Goal: Information Seeking & Learning: Understand process/instructions

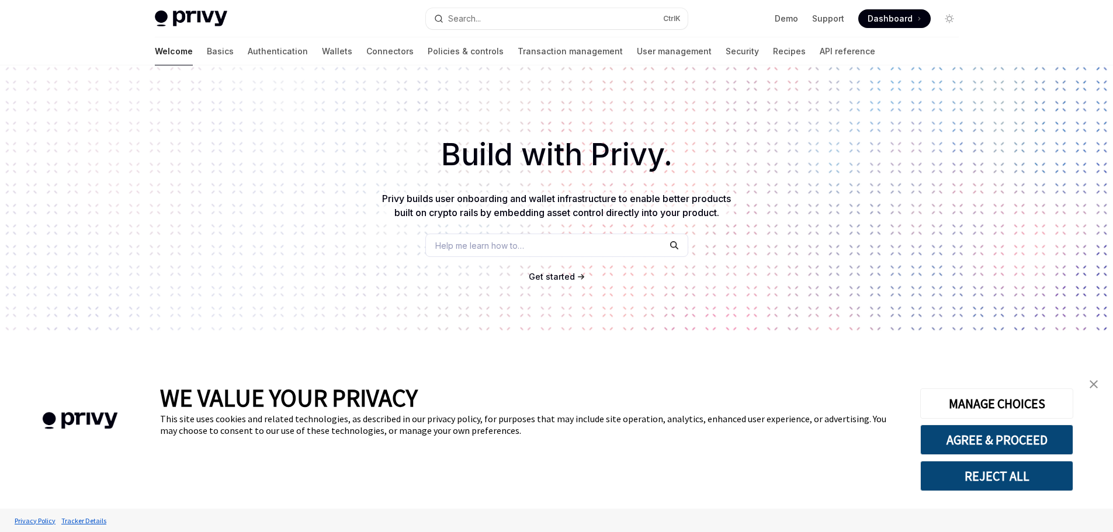
click at [1094, 382] on img "close banner" at bounding box center [1094, 384] width 8 height 8
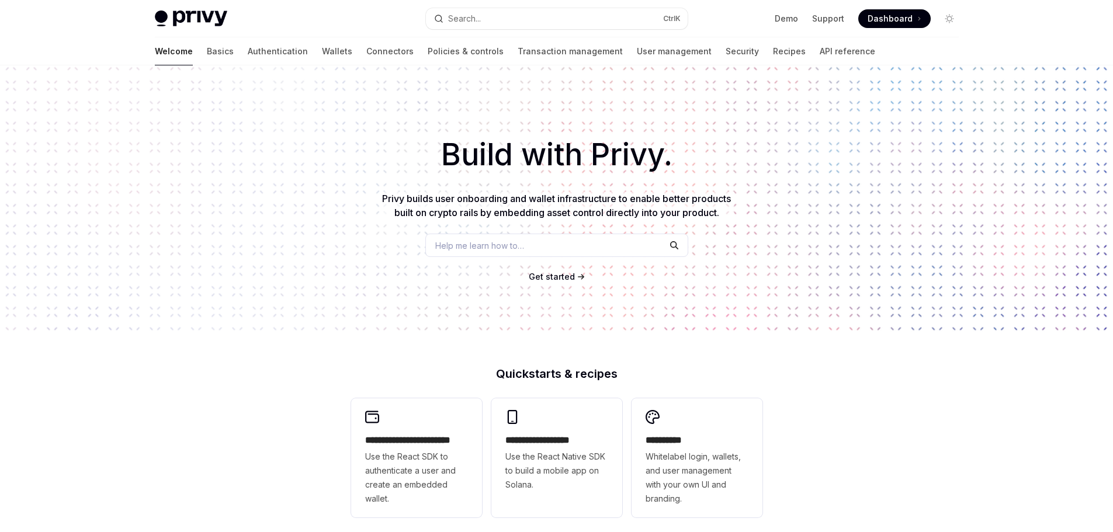
click at [564, 284] on div "Build with Privy. Privy builds user onboarding and wallet infrastructure to ena…" at bounding box center [556, 198] width 1113 height 266
click at [564, 279] on span "Get started" at bounding box center [552, 277] width 46 height 10
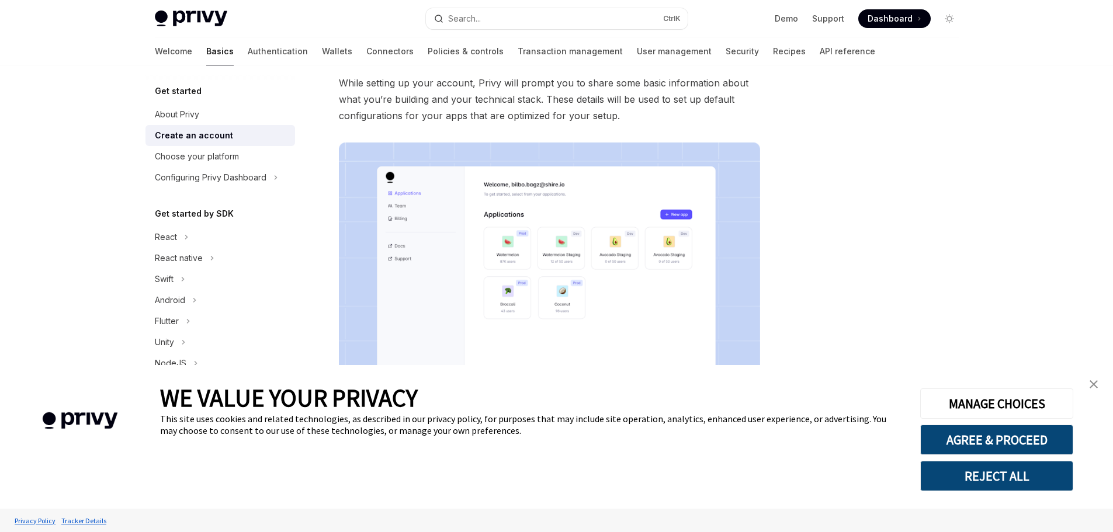
scroll to position [58, 0]
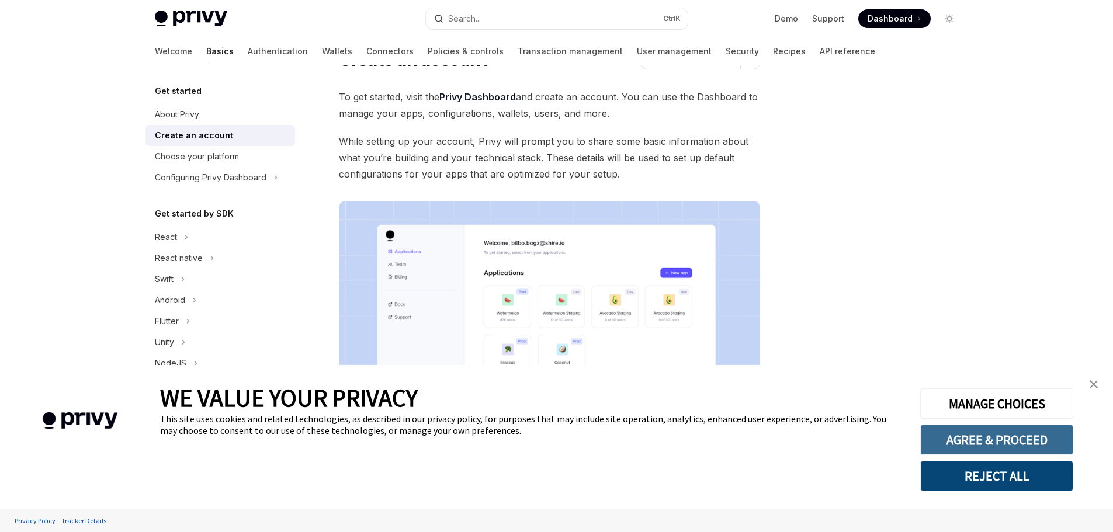
click at [1024, 441] on button "AGREE & PROCEED" at bounding box center [996, 440] width 153 height 30
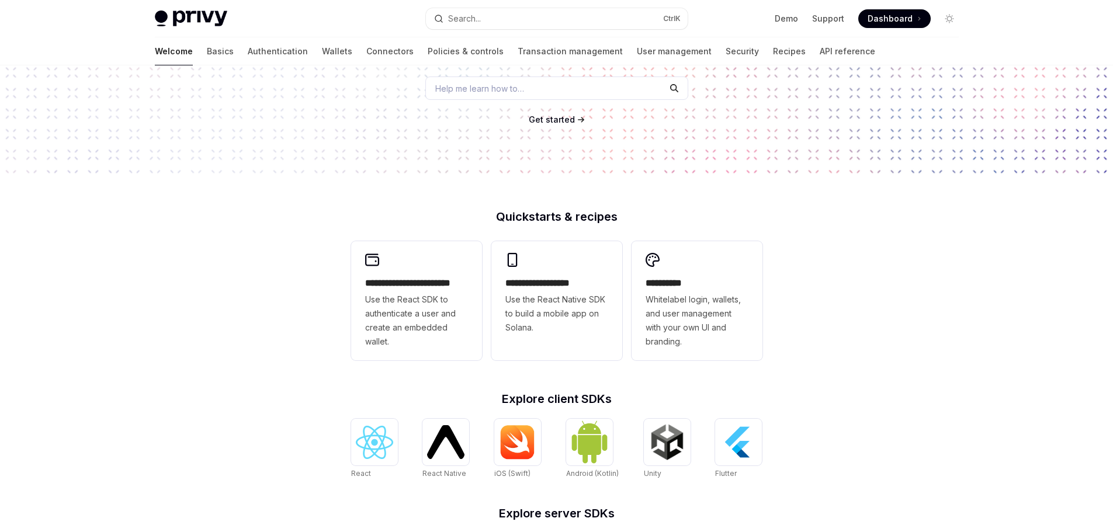
scroll to position [351, 0]
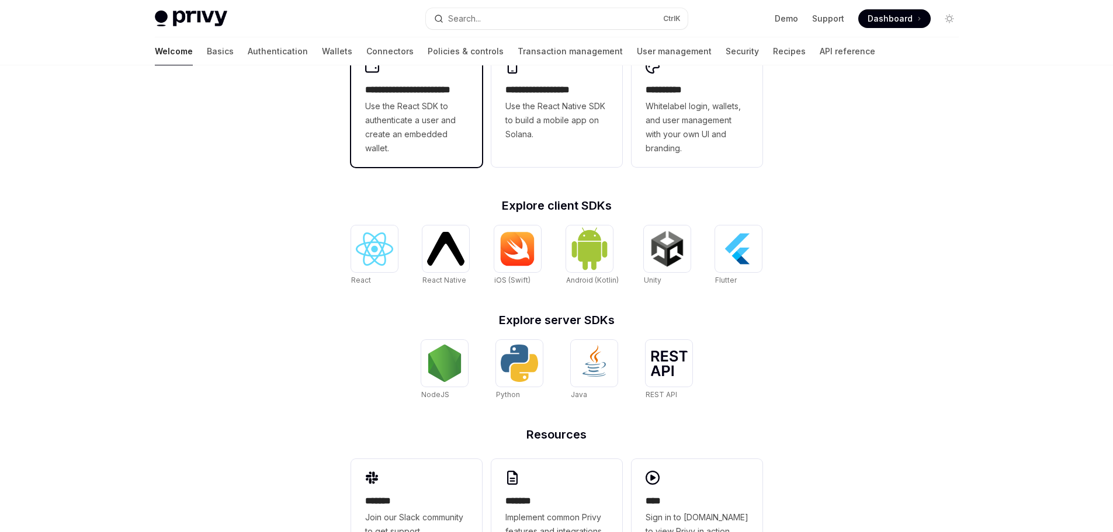
click at [472, 137] on div "**********" at bounding box center [416, 107] width 131 height 119
type textarea "*"
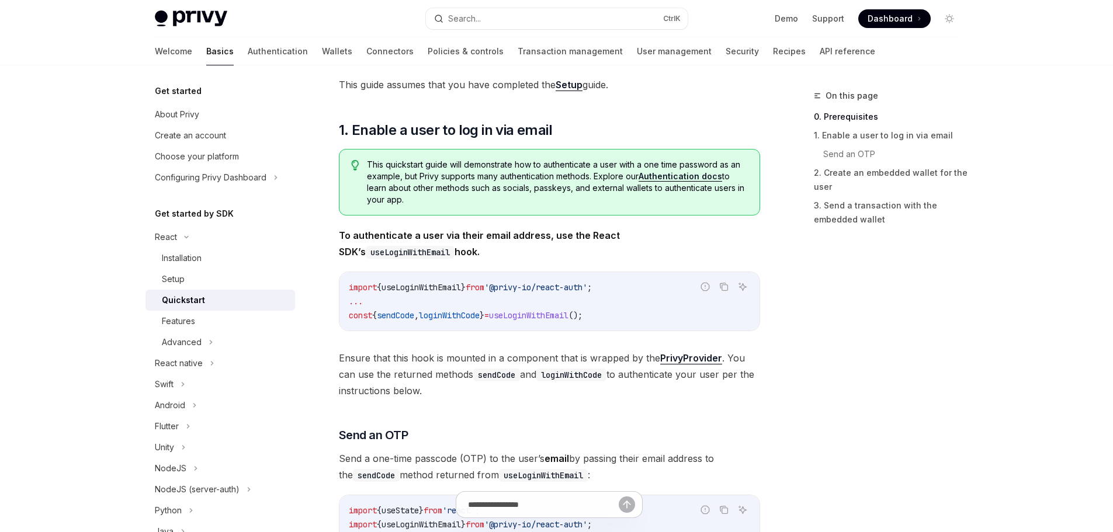
scroll to position [130, 0]
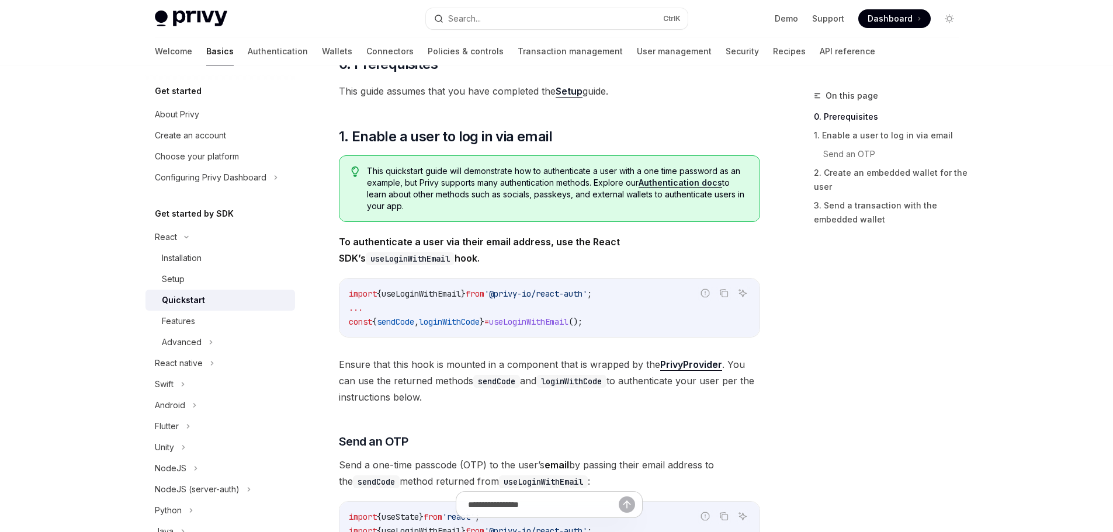
click at [960, 362] on div "On this page 0. Prerequisites 1. Enable a user to log in via email Send an OTP …" at bounding box center [880, 310] width 178 height 443
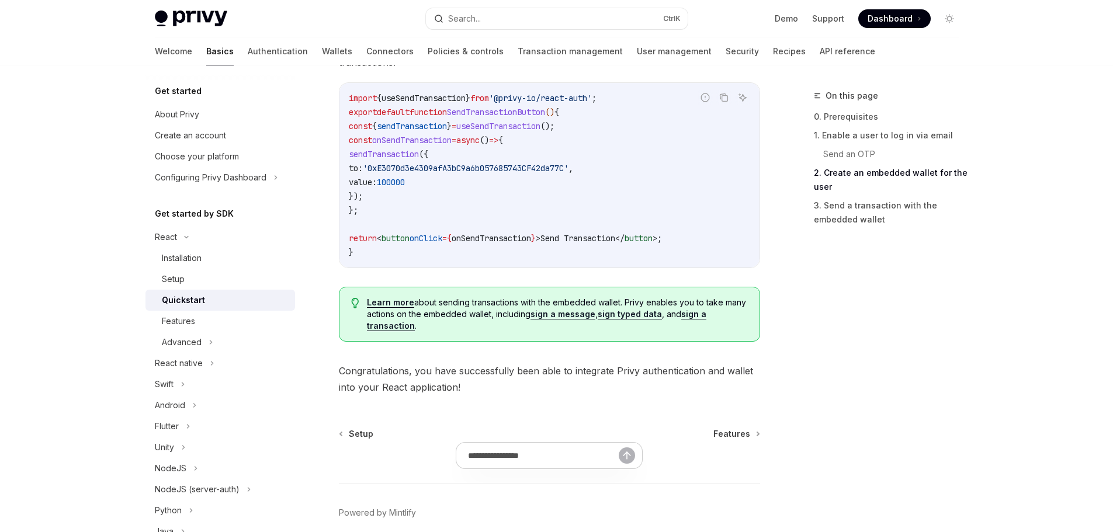
scroll to position [1181, 0]
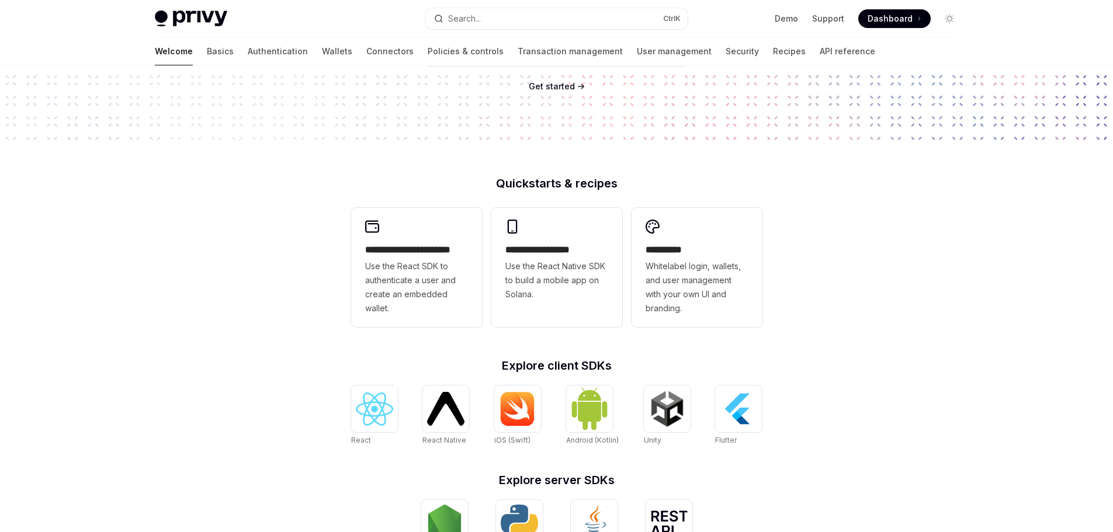
scroll to position [292, 0]
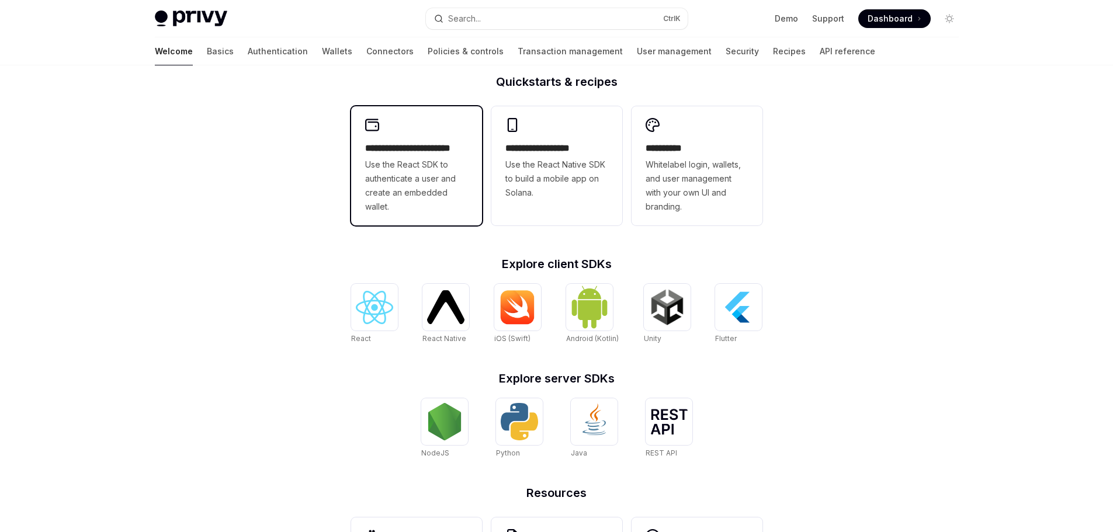
click at [420, 155] on div "**********" at bounding box center [416, 177] width 103 height 72
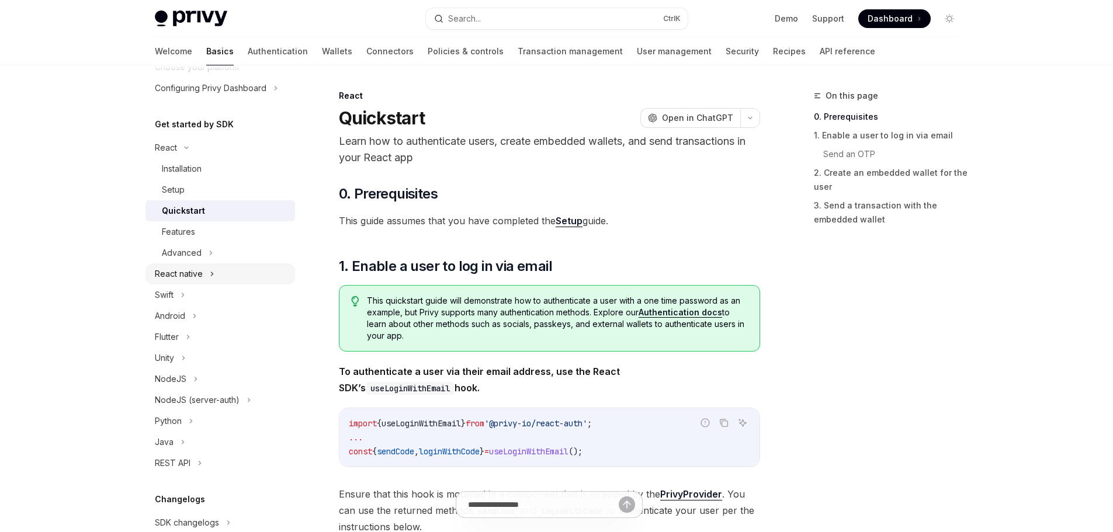
scroll to position [175, 0]
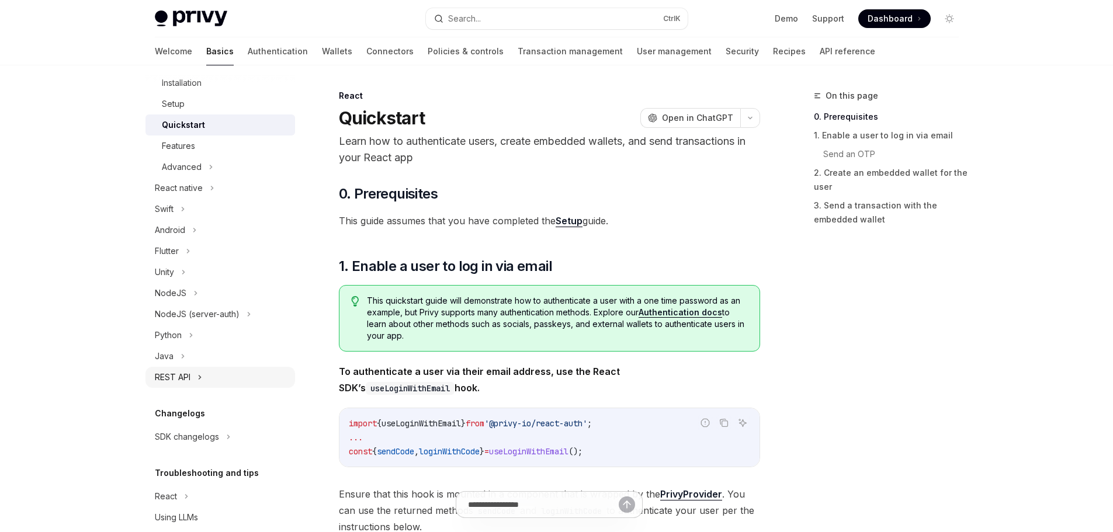
click at [199, 380] on icon at bounding box center [199, 377] width 5 height 14
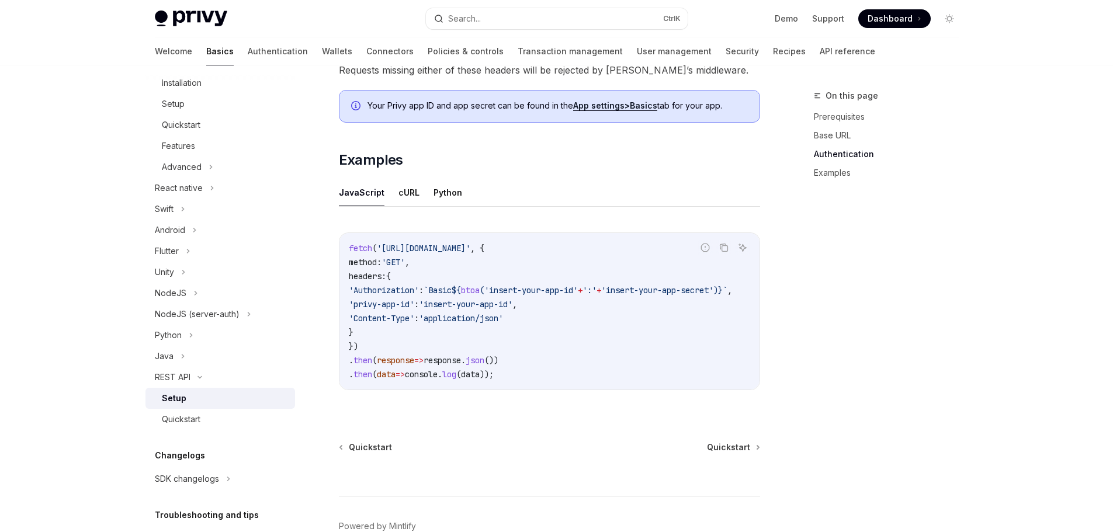
scroll to position [596, 0]
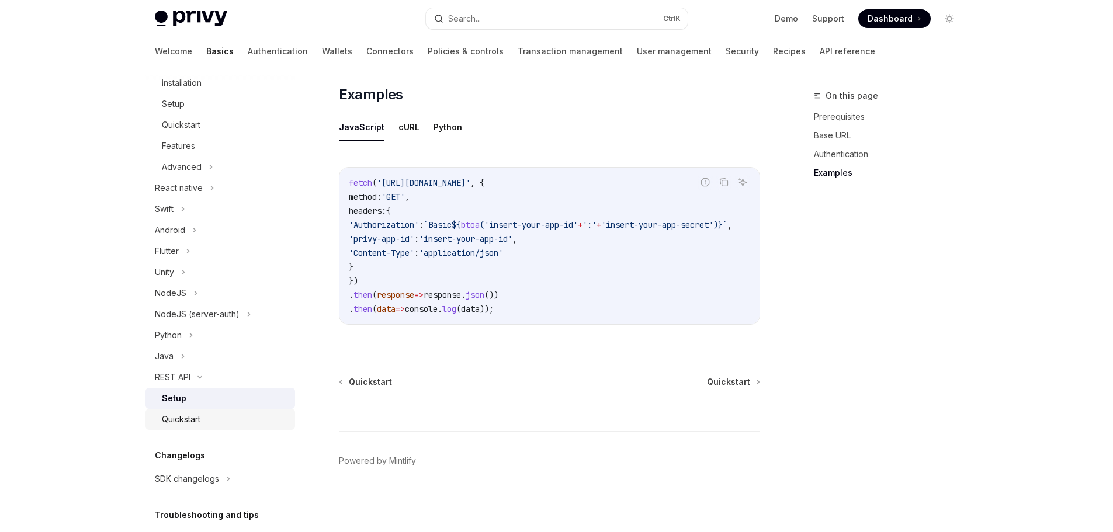
click at [200, 417] on div "Quickstart" at bounding box center [181, 419] width 39 height 14
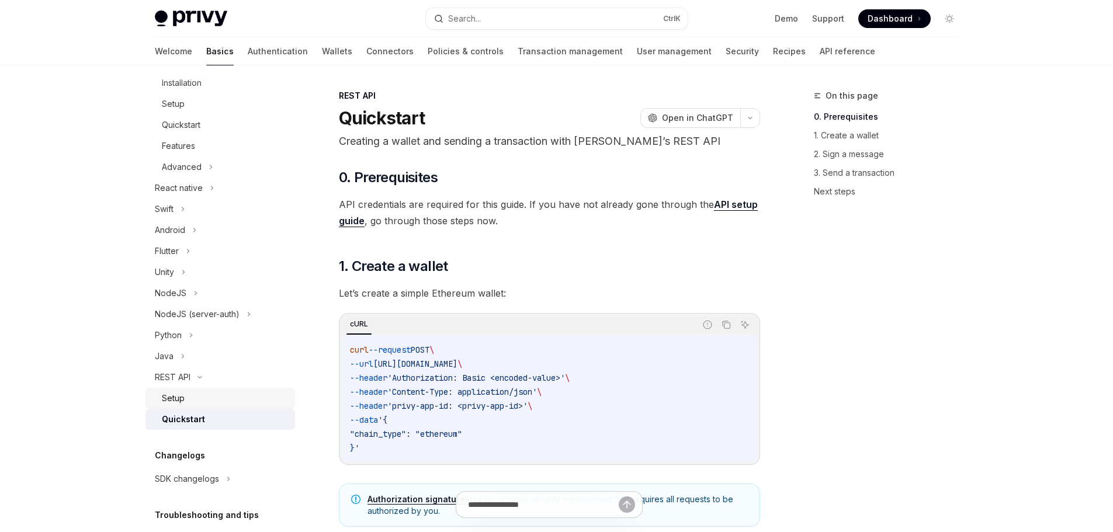
click at [200, 408] on link "Setup" at bounding box center [220, 398] width 150 height 21
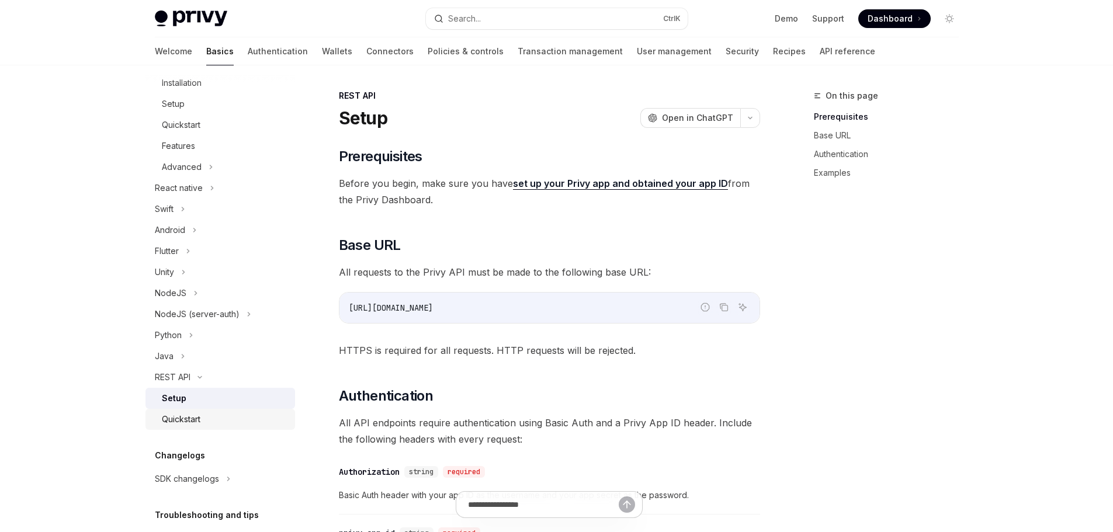
click at [202, 418] on div "Quickstart" at bounding box center [225, 419] width 126 height 14
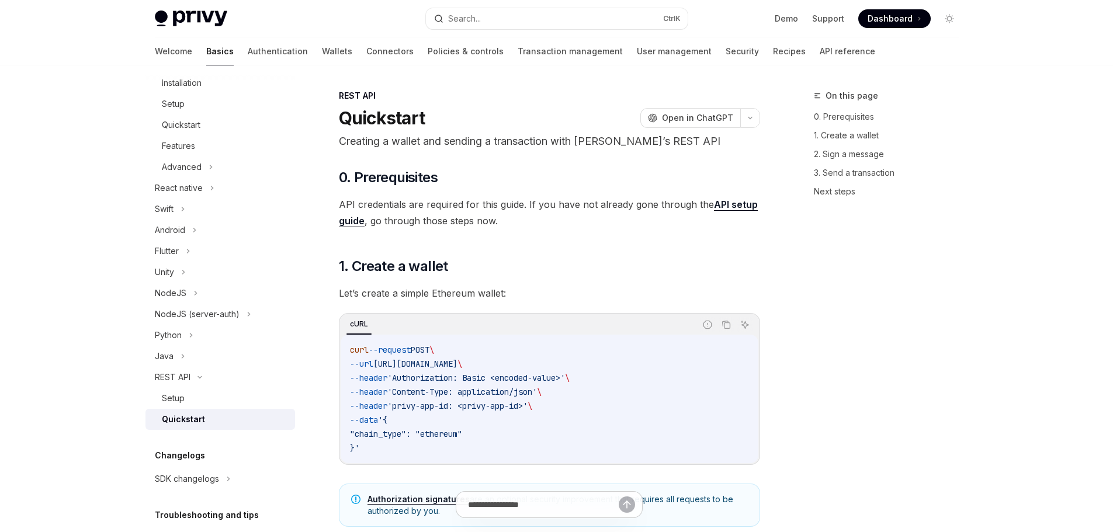
type textarea "*"
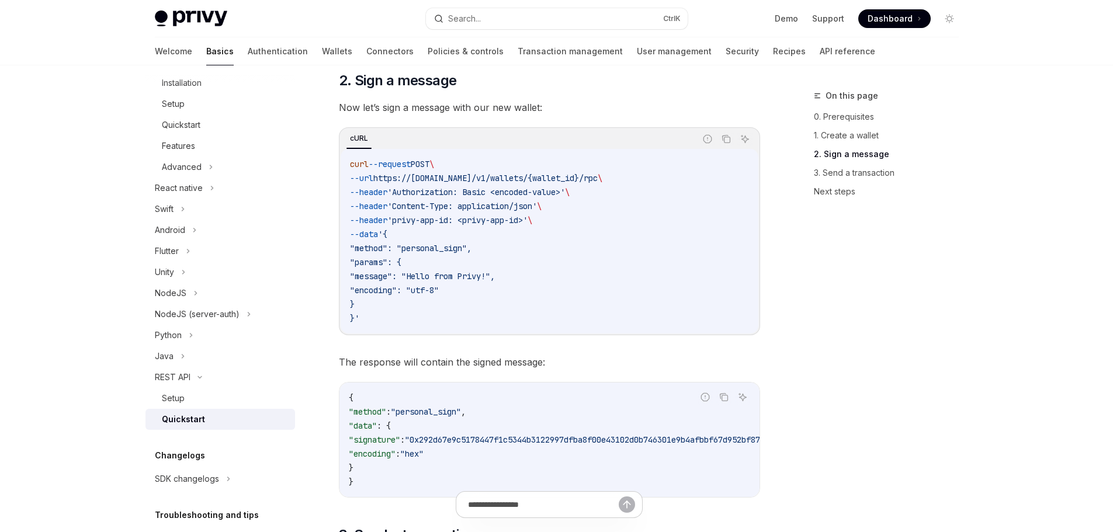
scroll to position [818, 0]
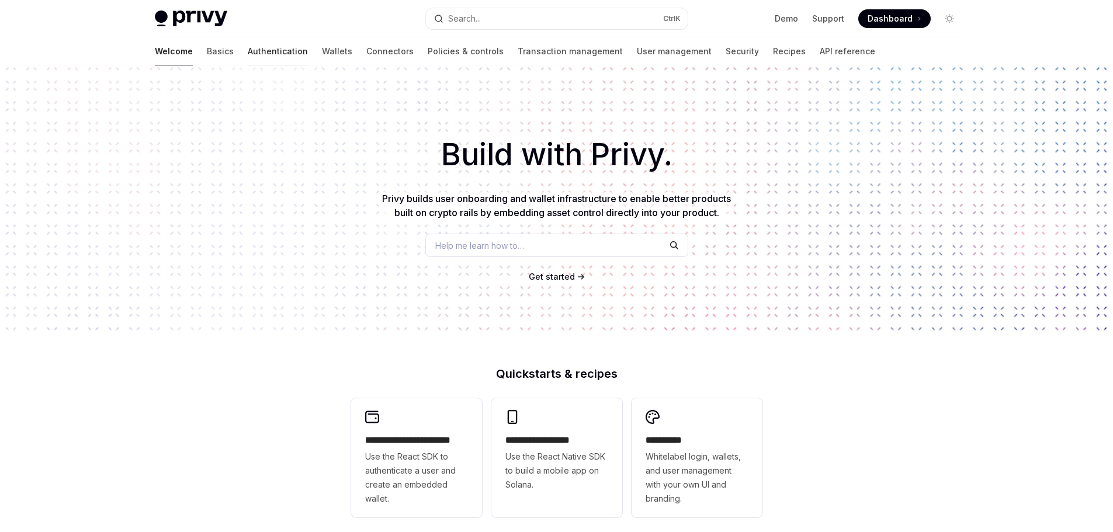
click at [248, 57] on link "Authentication" at bounding box center [278, 51] width 60 height 28
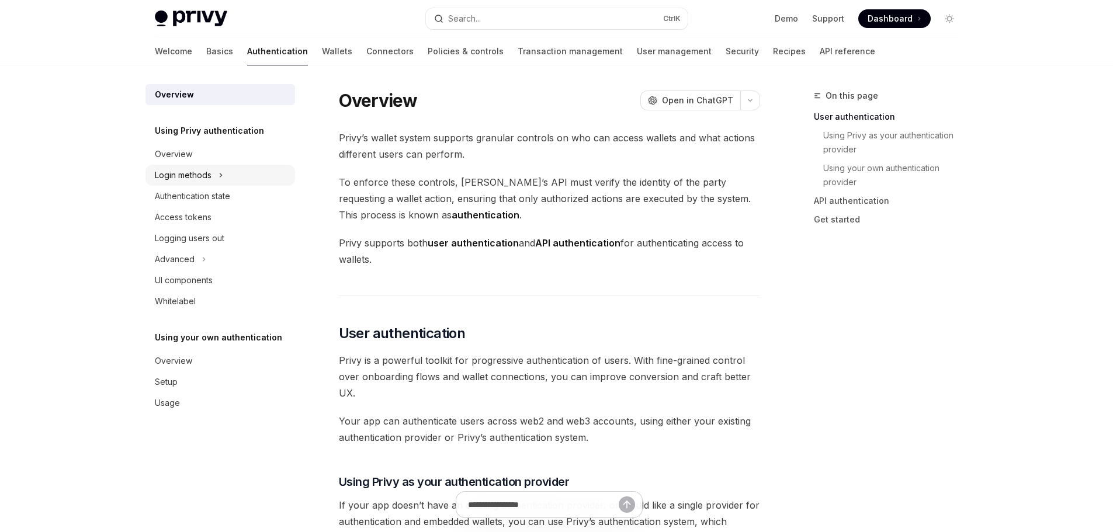
click at [223, 172] on icon at bounding box center [221, 175] width 5 height 14
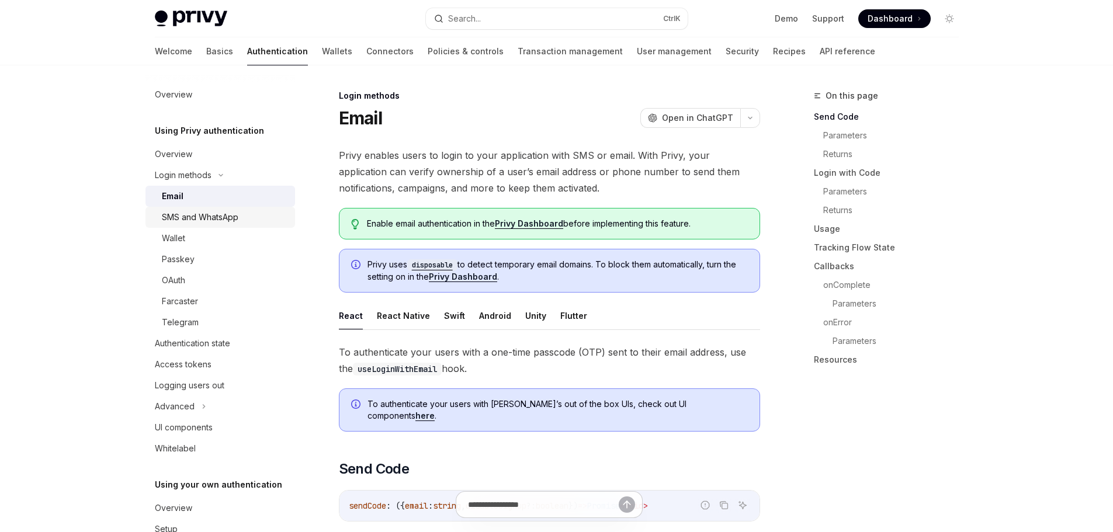
click at [232, 216] on div "SMS and WhatsApp" at bounding box center [200, 217] width 77 height 14
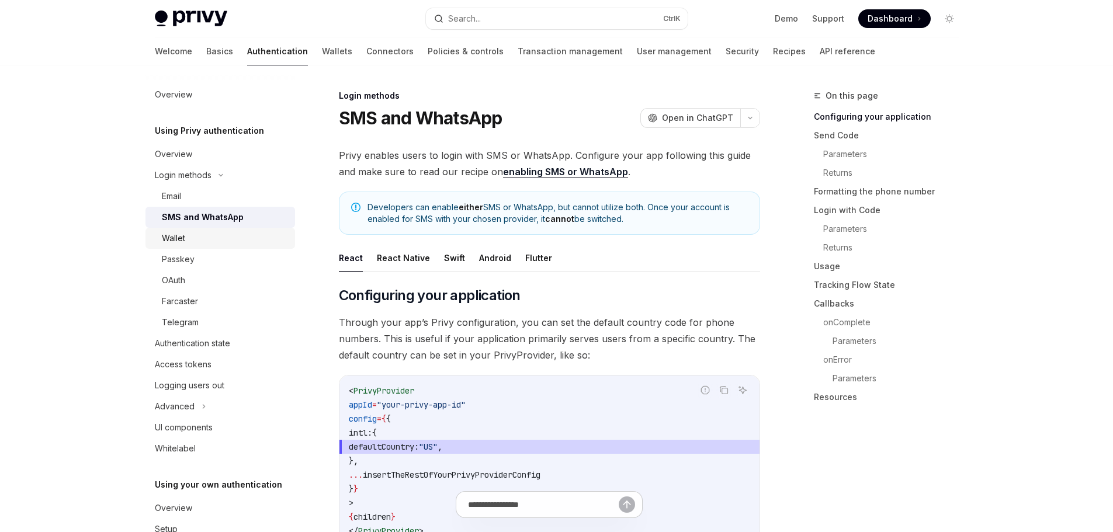
click at [220, 239] on div "Wallet" at bounding box center [225, 238] width 126 height 14
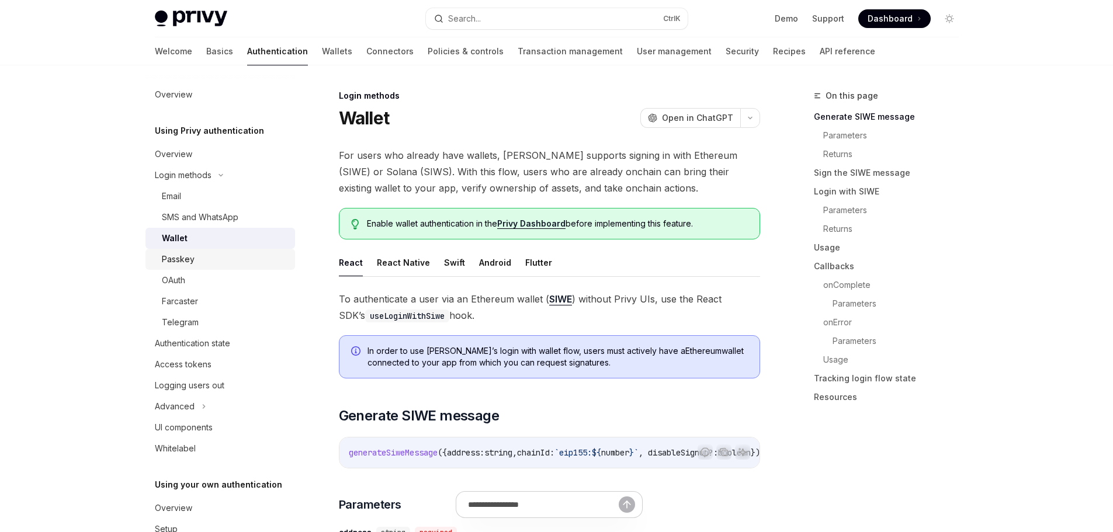
click at [220, 259] on div "Passkey" at bounding box center [225, 259] width 126 height 14
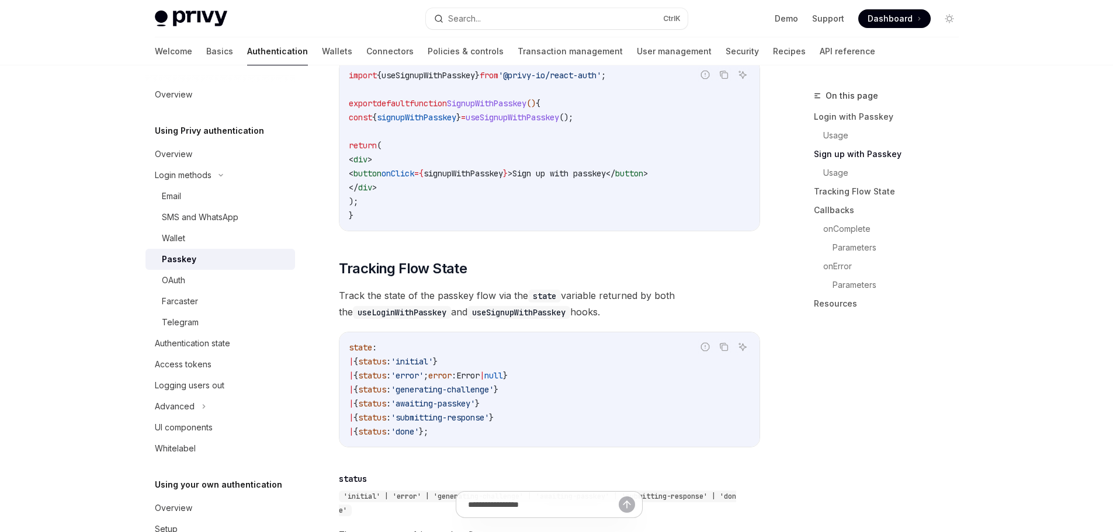
scroll to position [876, 0]
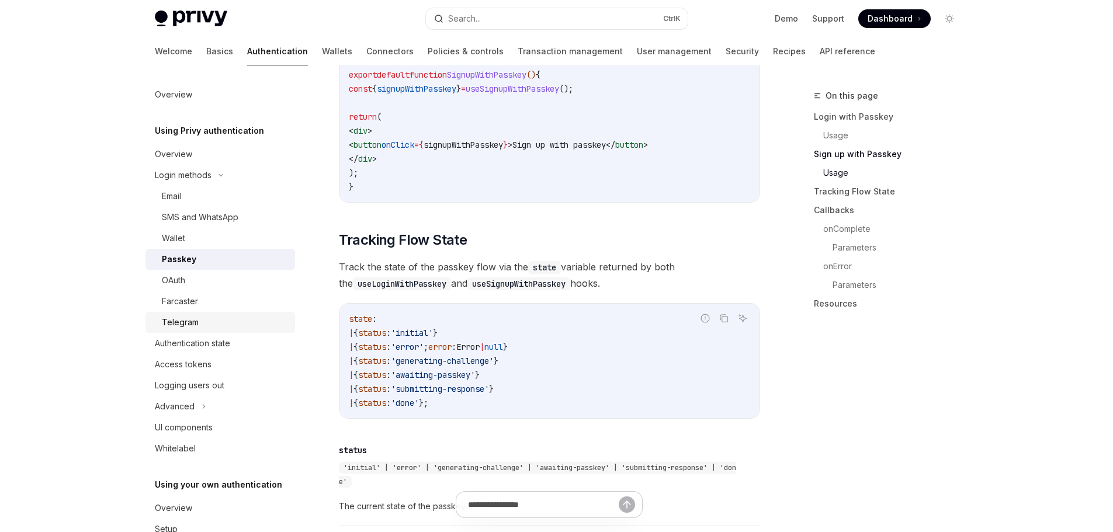
click at [208, 323] on div "Telegram" at bounding box center [225, 323] width 126 height 14
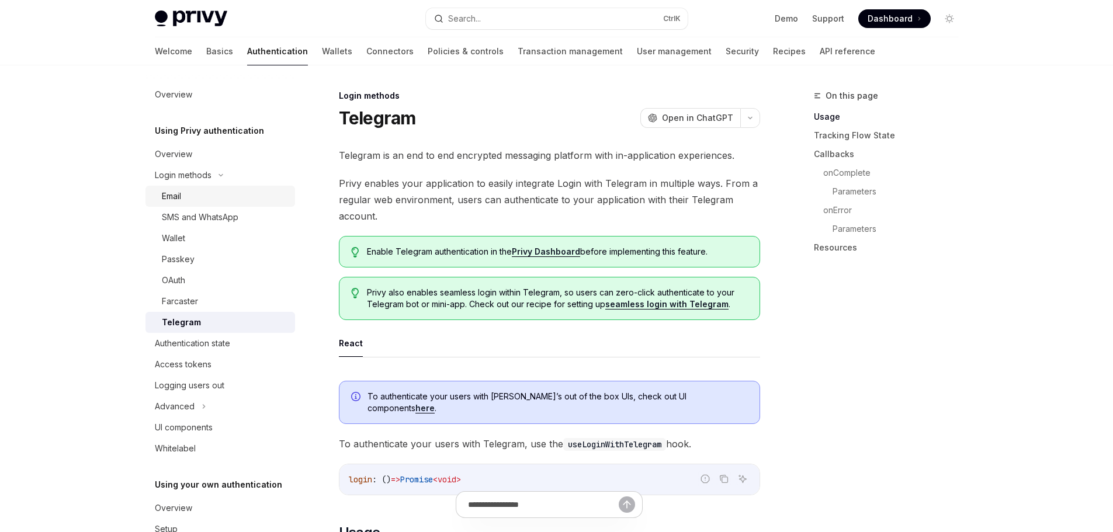
click at [193, 196] on div "Email" at bounding box center [225, 196] width 126 height 14
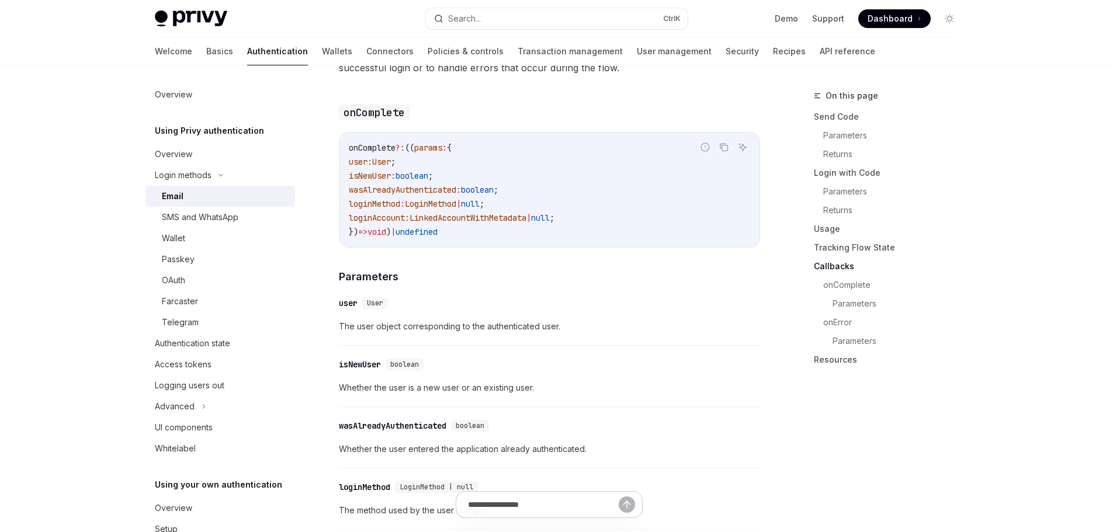
scroll to position [1928, 0]
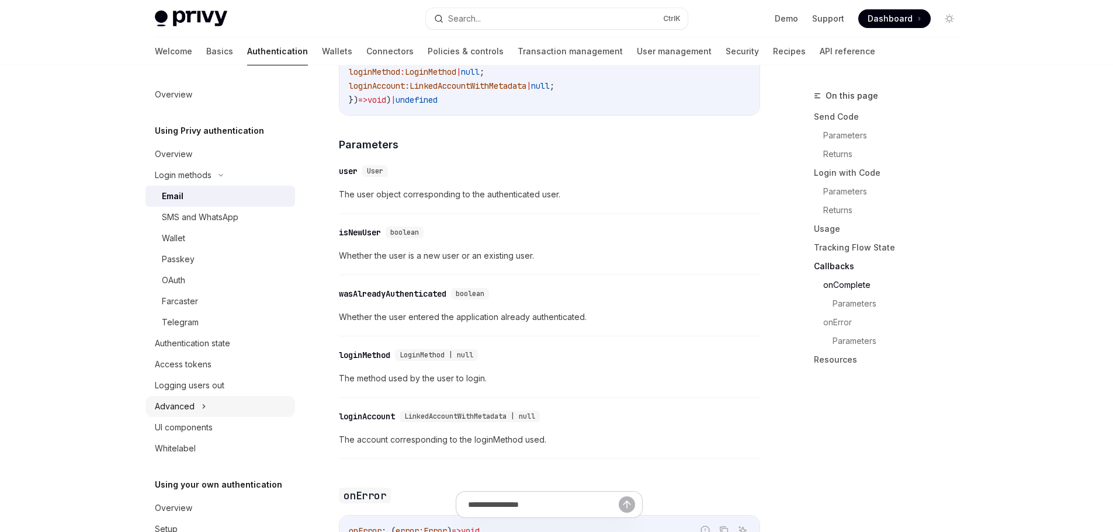
click at [213, 411] on div "Advanced" at bounding box center [220, 406] width 150 height 21
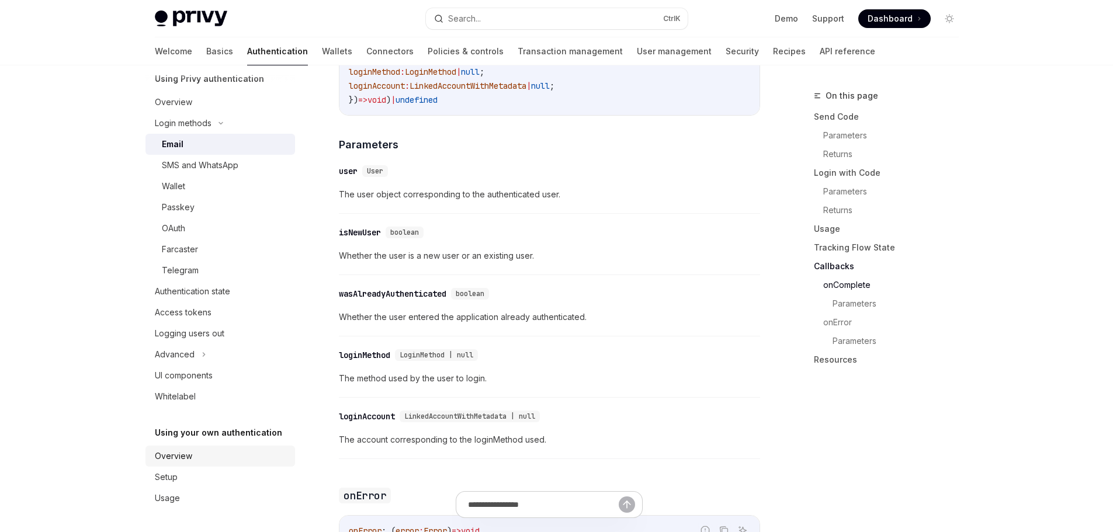
scroll to position [0, 0]
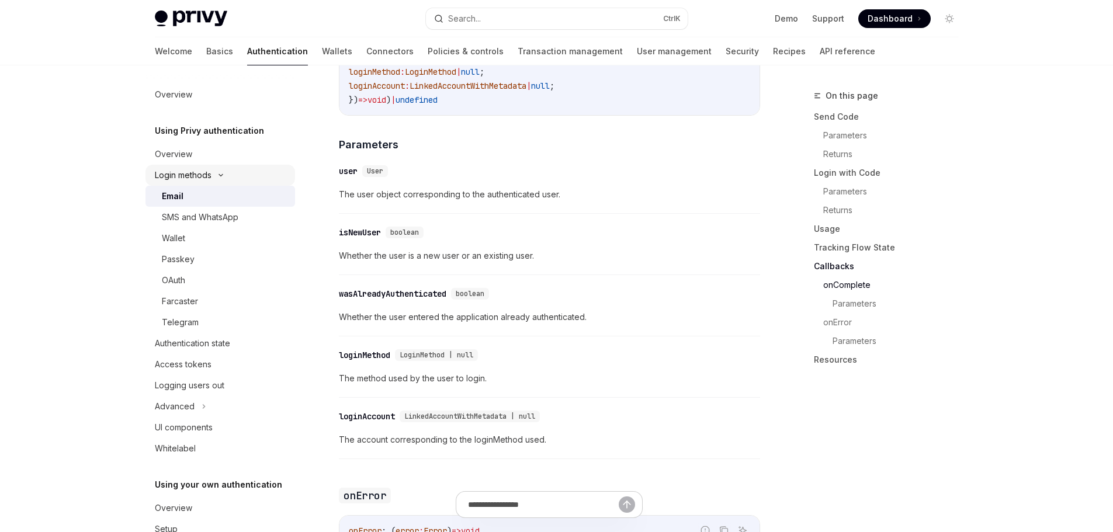
click at [227, 175] on icon at bounding box center [221, 175] width 14 height 5
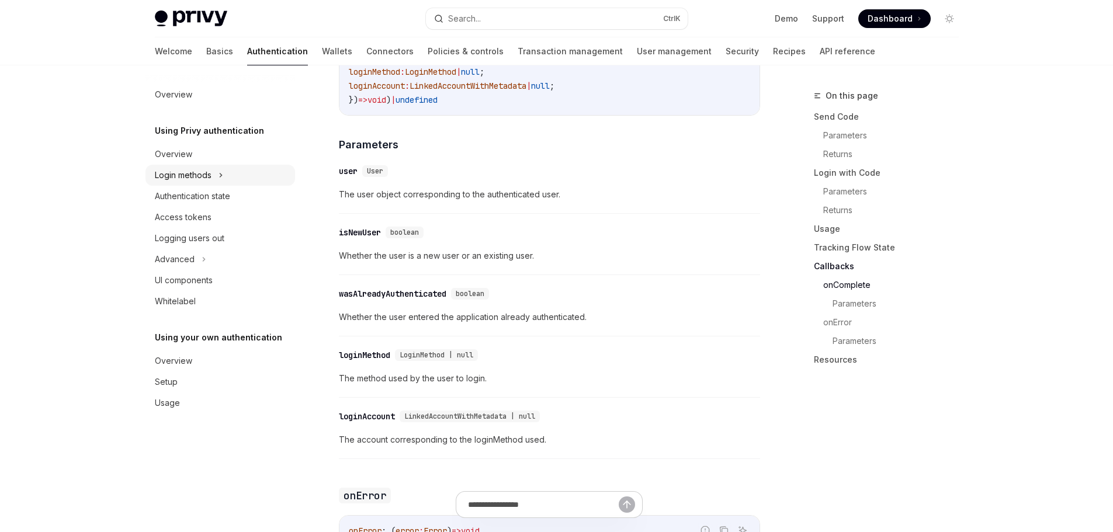
click at [227, 175] on div "Login methods" at bounding box center [220, 175] width 150 height 21
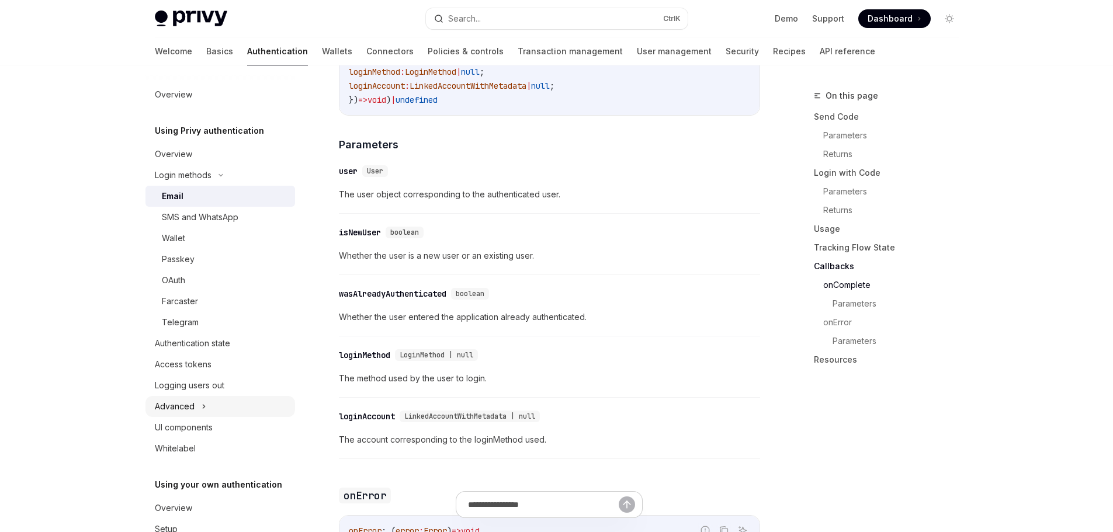
click at [209, 403] on div "Advanced" at bounding box center [220, 406] width 150 height 21
click at [209, 402] on div "Advanced" at bounding box center [220, 406] width 150 height 21
click at [200, 164] on link "Overview" at bounding box center [220, 154] width 150 height 21
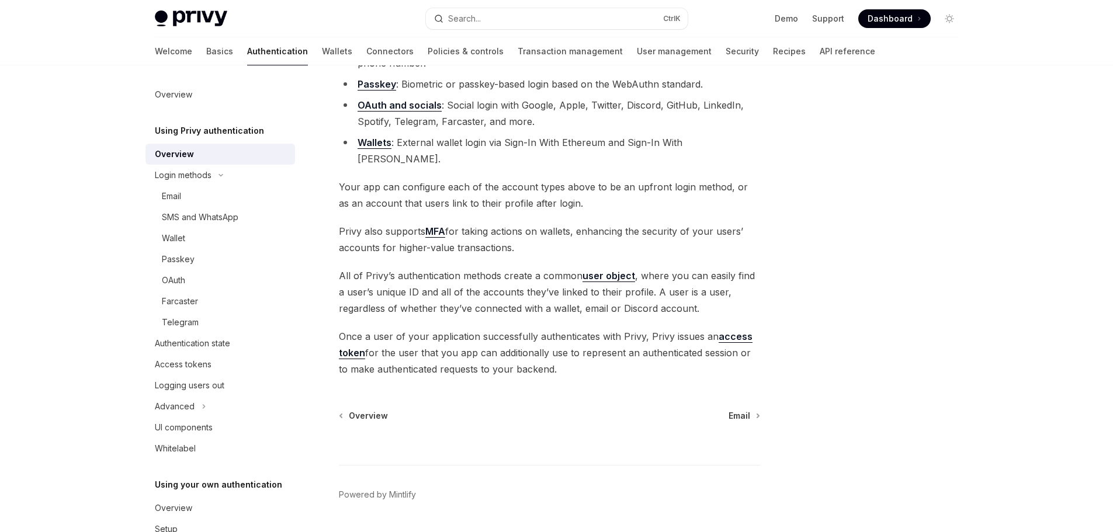
scroll to position [175, 0]
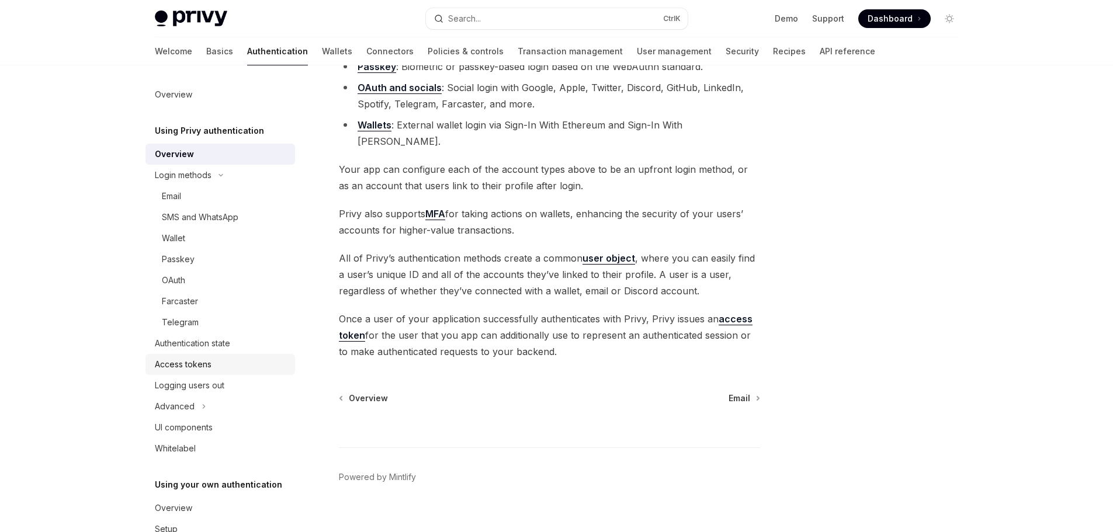
click at [226, 368] on div "Access tokens" at bounding box center [221, 365] width 133 height 14
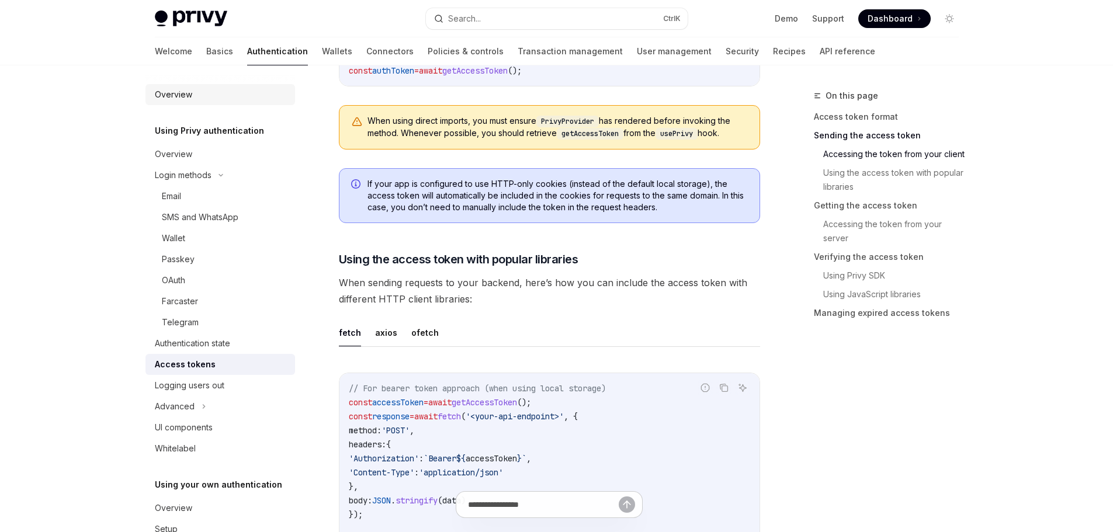
click at [171, 99] on div "Overview" at bounding box center [173, 95] width 37 height 14
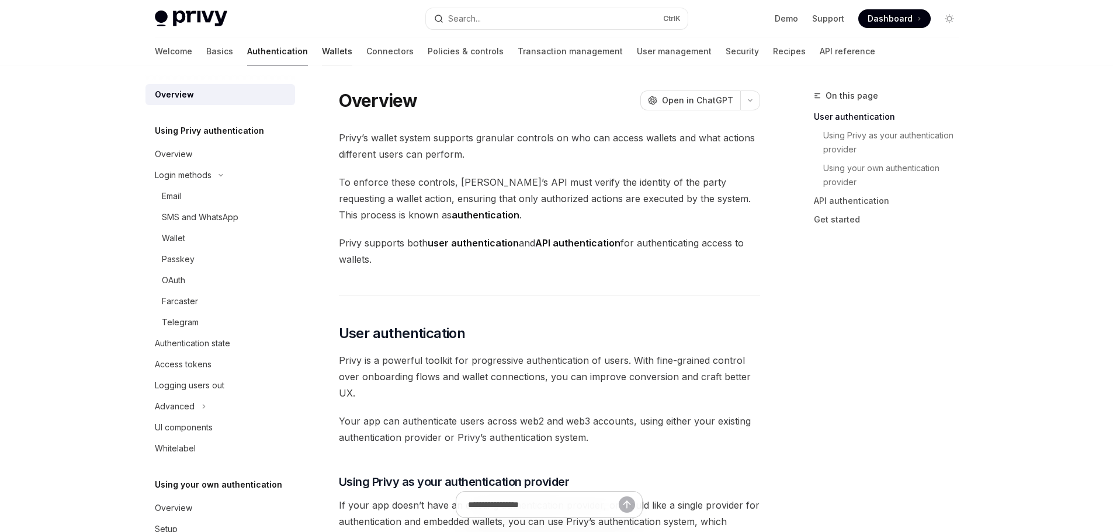
click at [322, 56] on link "Wallets" at bounding box center [337, 51] width 30 height 28
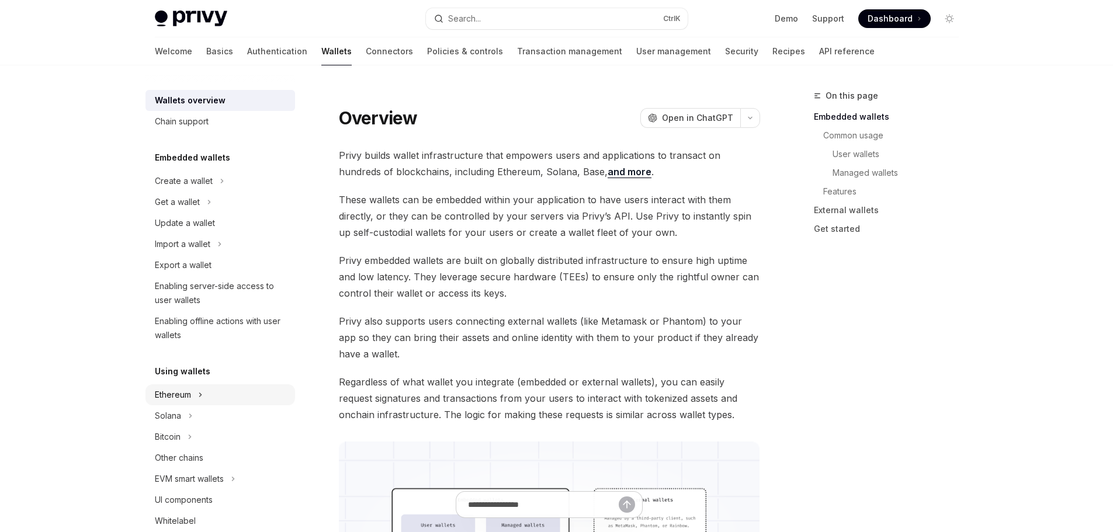
click at [217, 390] on div "Ethereum" at bounding box center [220, 394] width 150 height 21
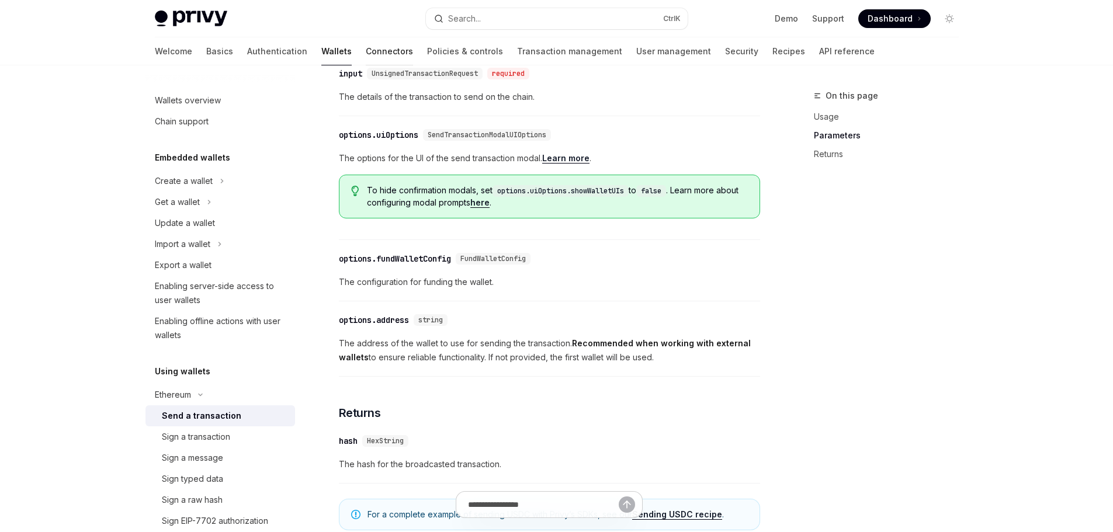
click at [366, 50] on link "Connectors" at bounding box center [389, 51] width 47 height 28
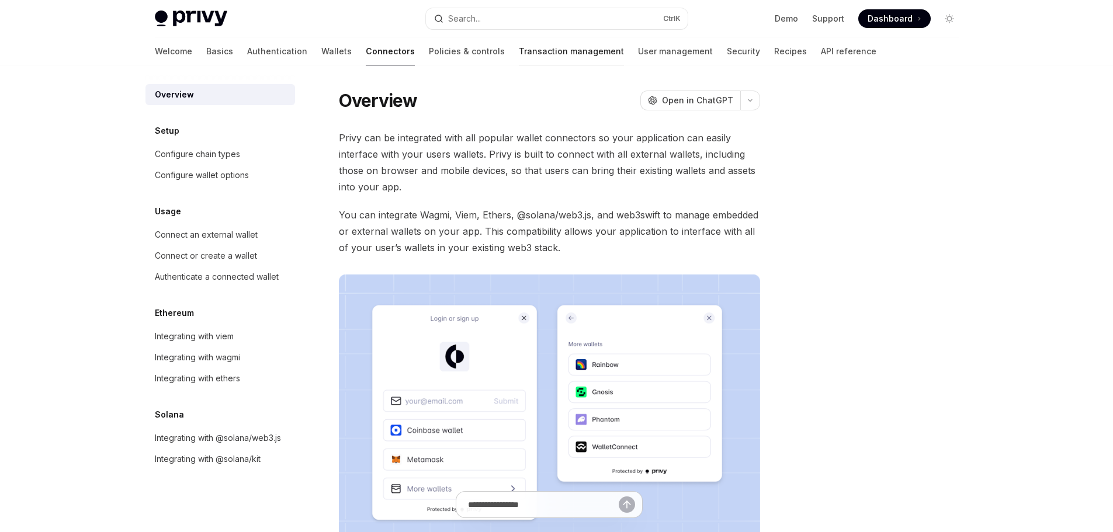
click at [526, 54] on link "Transaction management" at bounding box center [571, 51] width 105 height 28
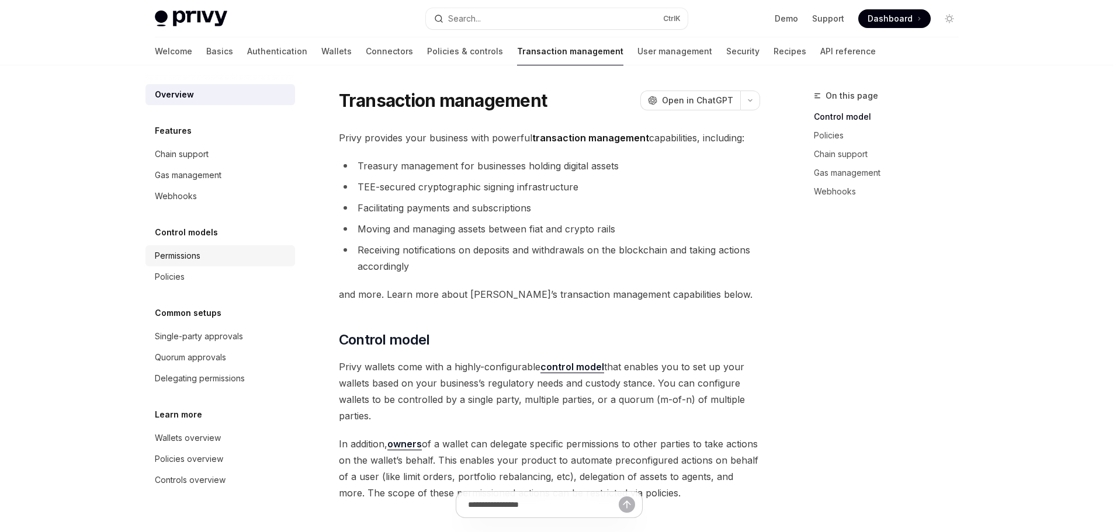
click at [193, 261] on div "Permissions" at bounding box center [178, 256] width 46 height 14
type textarea "*"
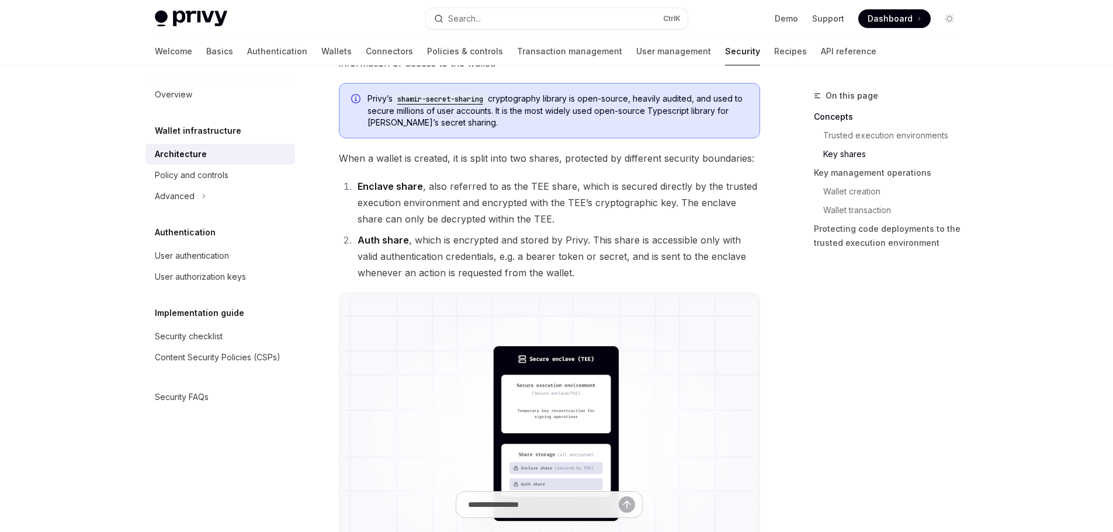
scroll to position [735, 0]
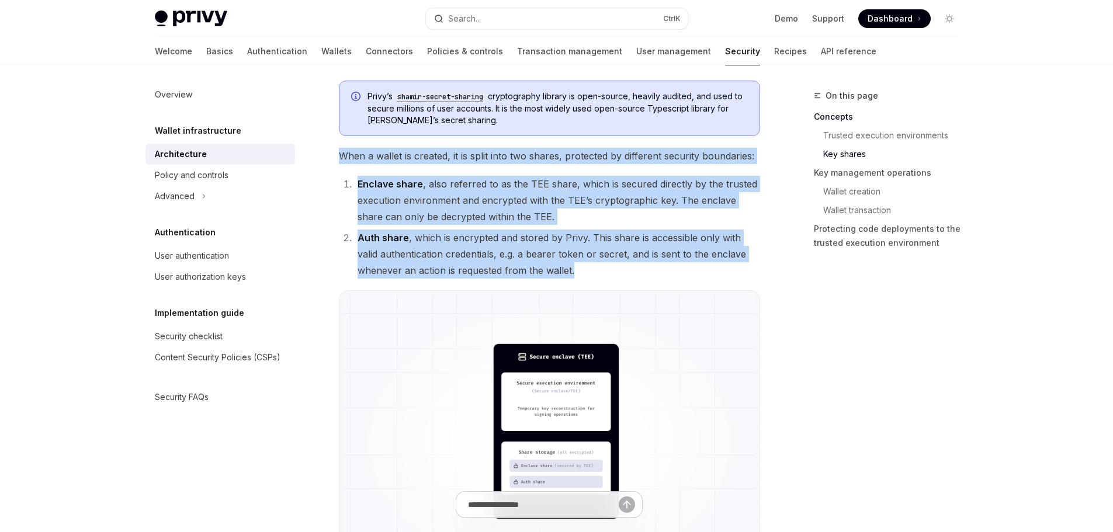
drag, startPoint x: 338, startPoint y: 159, endPoint x: 589, endPoint y: 274, distance: 276.3
copy div "When a wallet is created, it is split into two shares, protected by different s…"
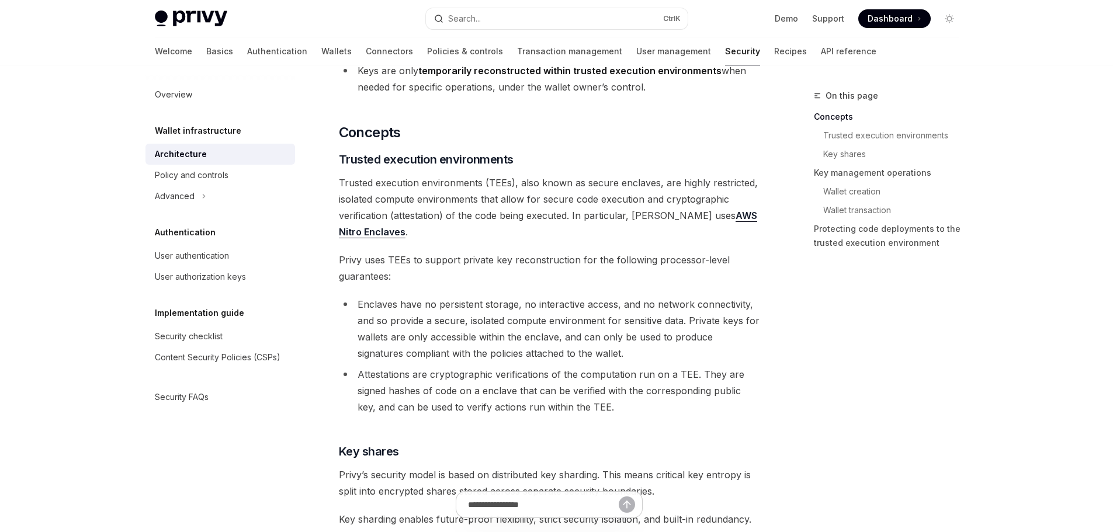
scroll to position [151, 0]
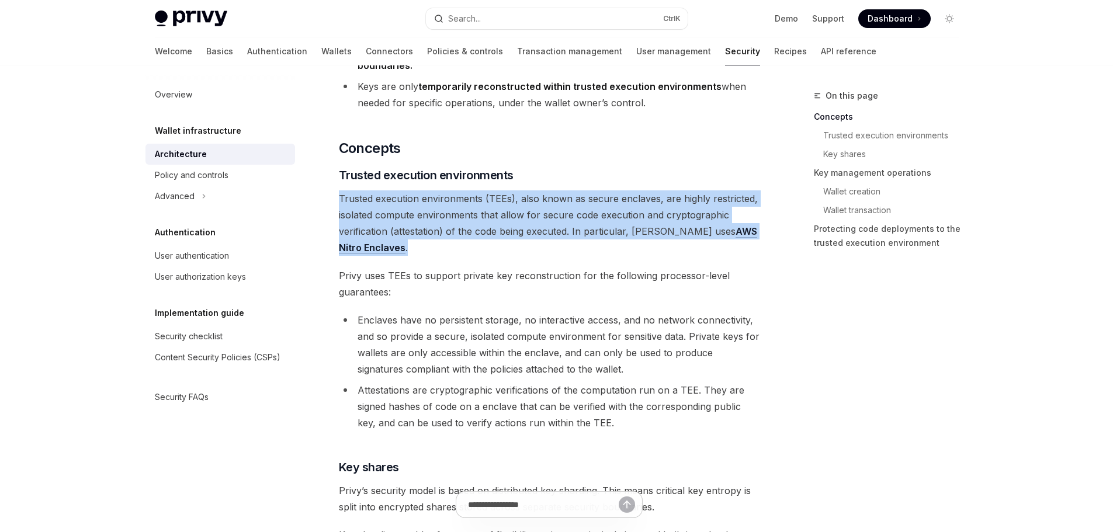
drag, startPoint x: 340, startPoint y: 202, endPoint x: 393, endPoint y: 242, distance: 66.6
click at [393, 242] on span "Trusted execution environments (TEEs), also known as secure enclaves, are highl…" at bounding box center [549, 222] width 421 height 65
copy span "Trusted execution environments (TEEs), also known as secure enclaves, are highl…"
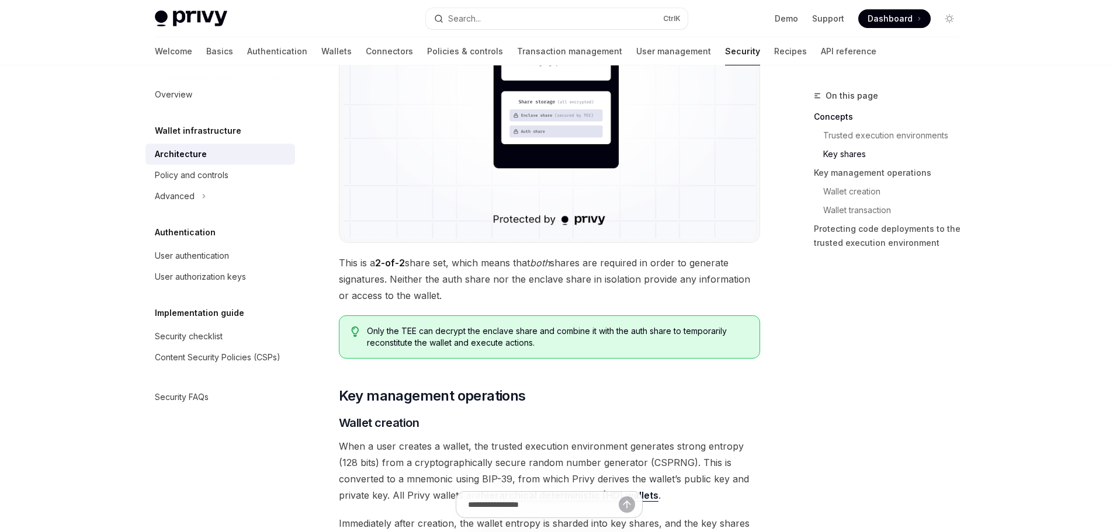
scroll to position [735, 0]
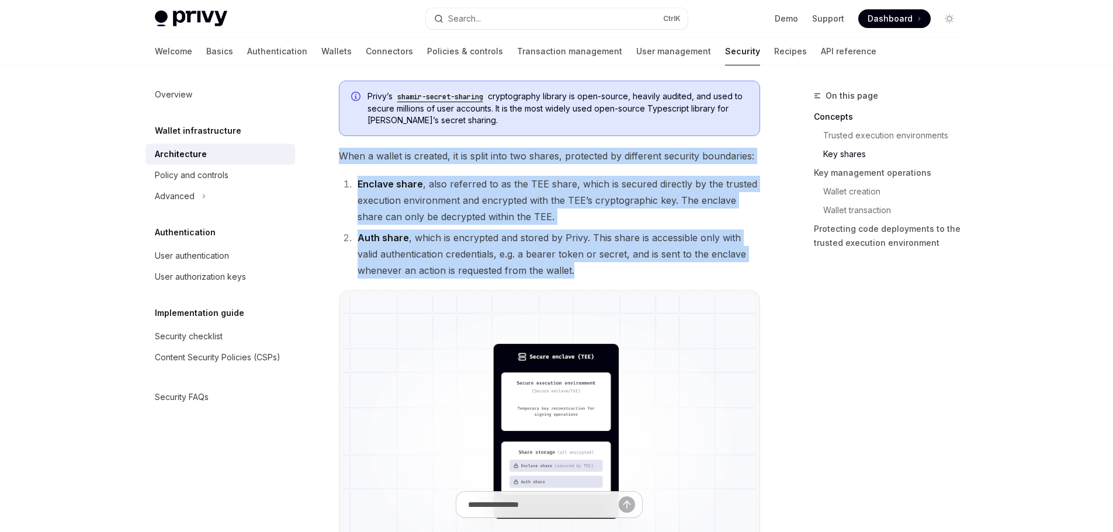
drag, startPoint x: 340, startPoint y: 156, endPoint x: 599, endPoint y: 271, distance: 283.8
copy div "When a wallet is created, it is split into two shares, protected by different s…"
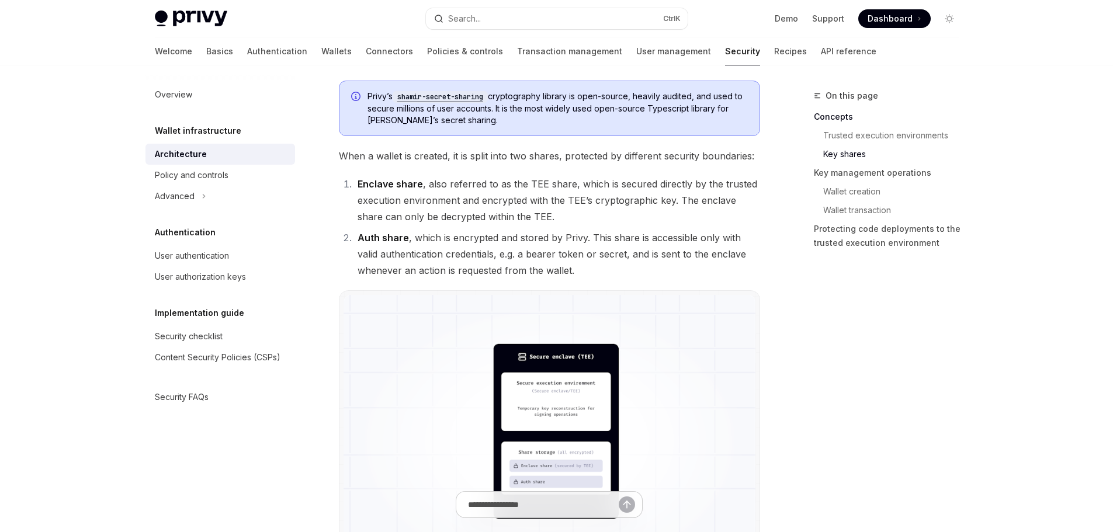
click at [964, 377] on div "On this page Concepts Trusted execution environments Key shares Key management …" at bounding box center [880, 310] width 178 height 443
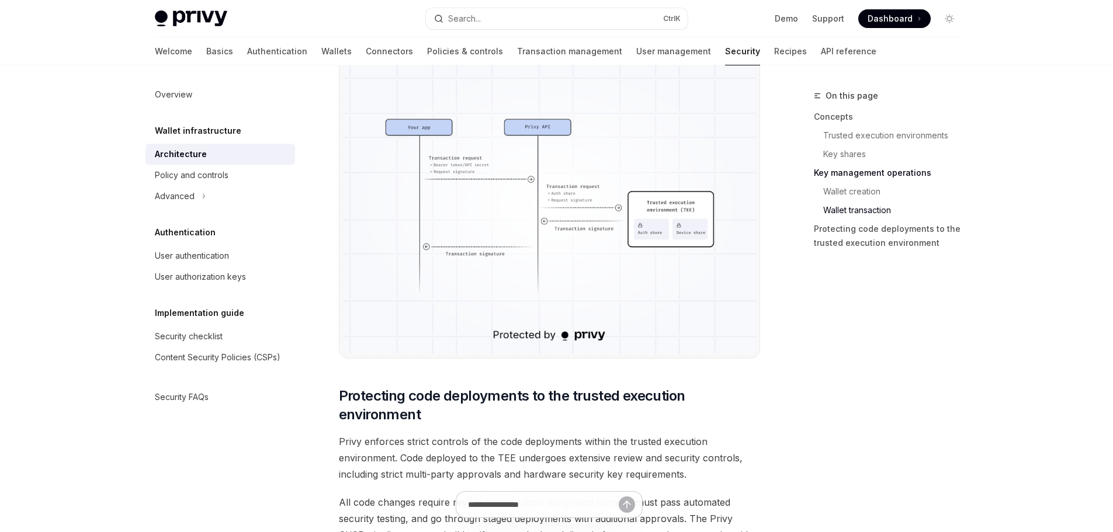
scroll to position [2196, 0]
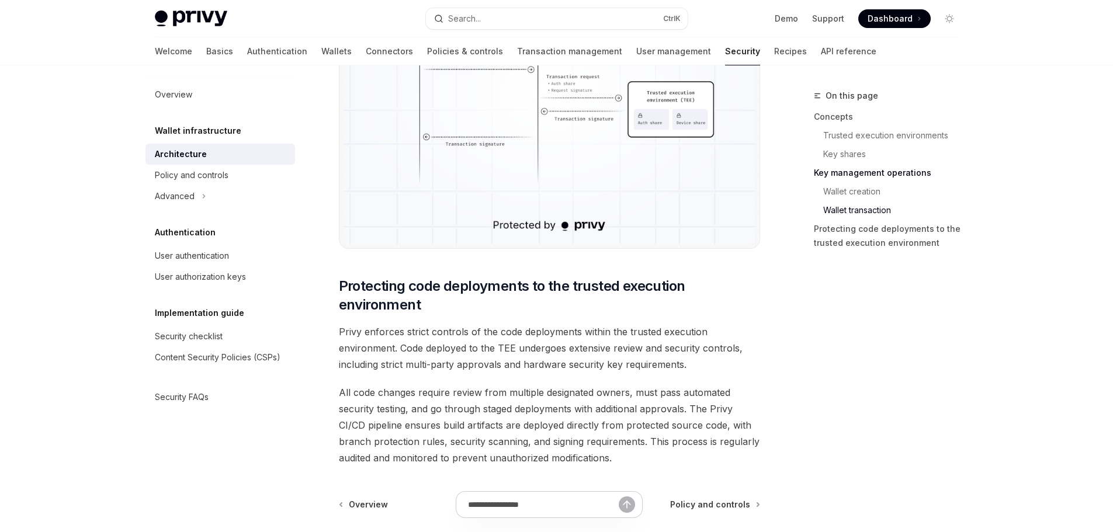
scroll to position [2429, 0]
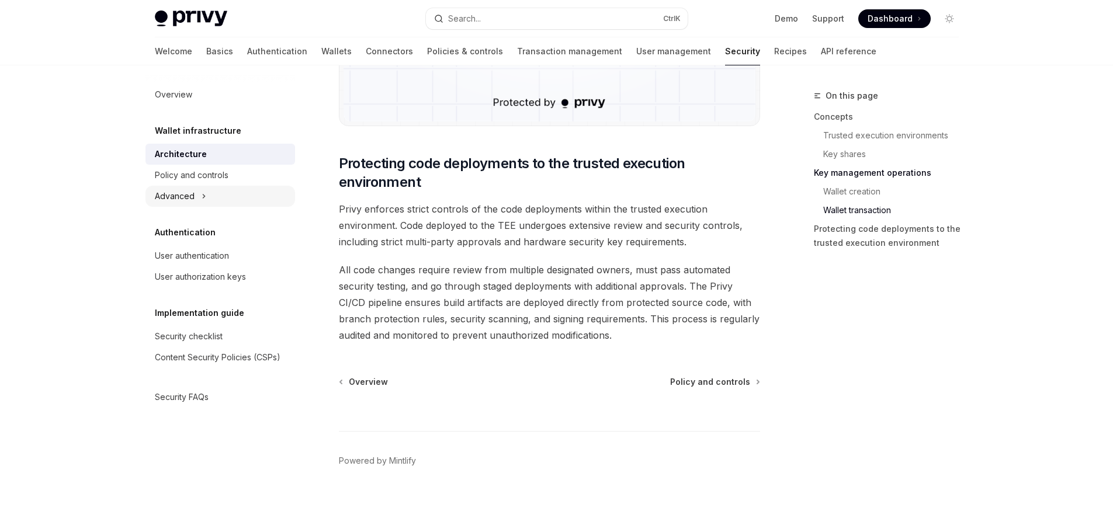
click at [152, 203] on div "Advanced" at bounding box center [220, 196] width 150 height 21
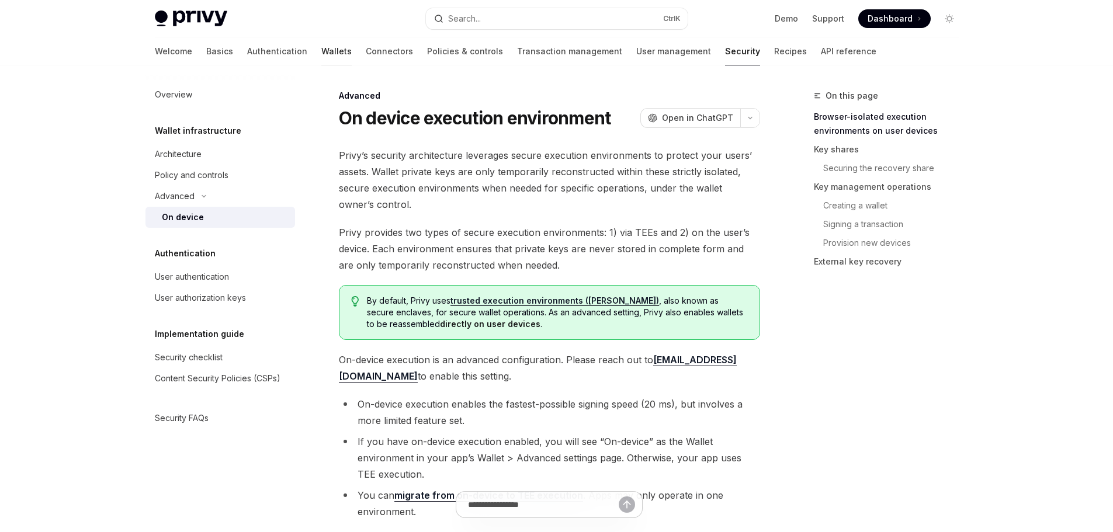
click at [321, 51] on link "Wallets" at bounding box center [336, 51] width 30 height 28
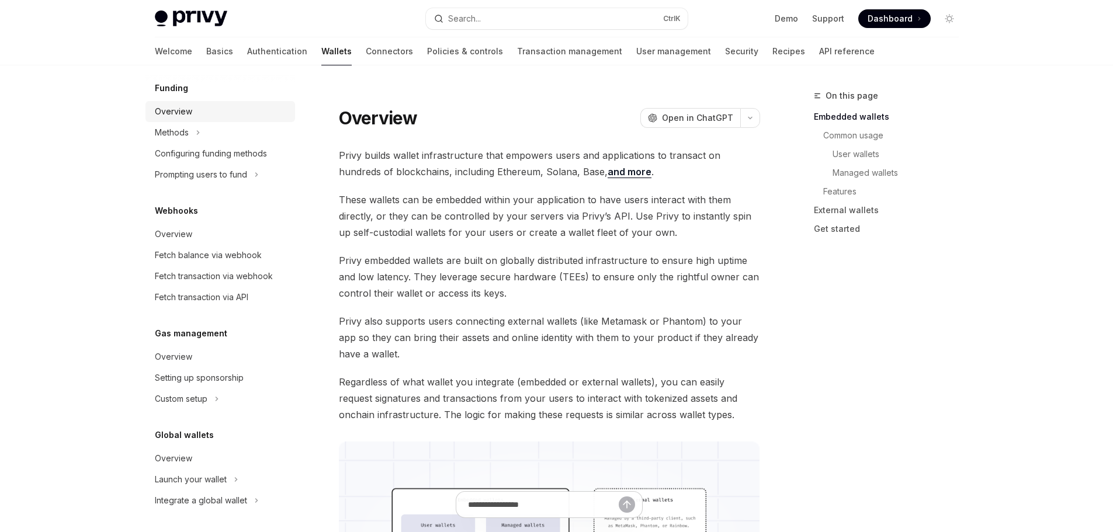
scroll to position [472, 0]
click at [226, 478] on div "Launch your wallet" at bounding box center [191, 477] width 72 height 14
type textarea "*"
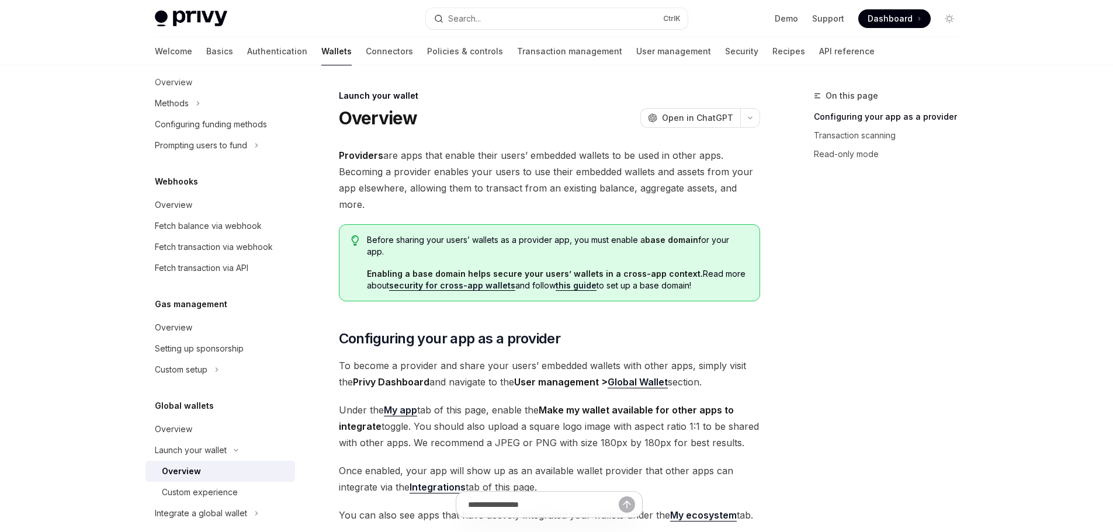
scroll to position [514, 0]
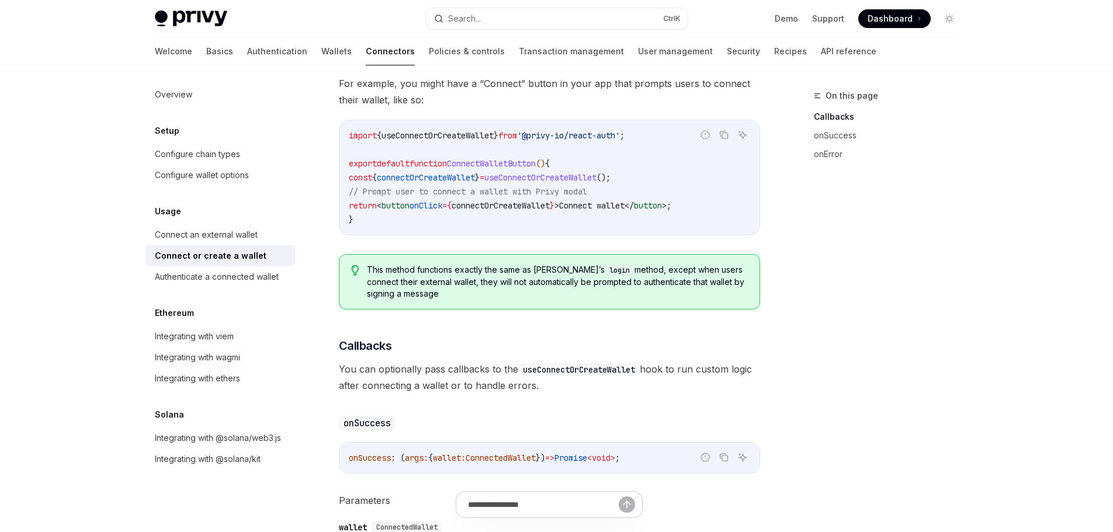
scroll to position [19, 0]
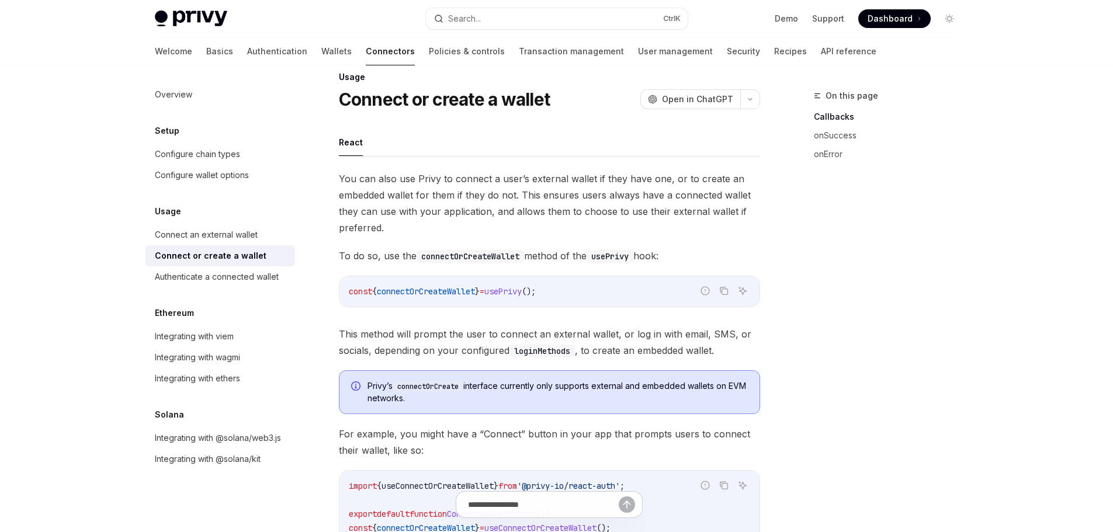
click at [247, 58] on link "Authentication" at bounding box center [277, 51] width 60 height 28
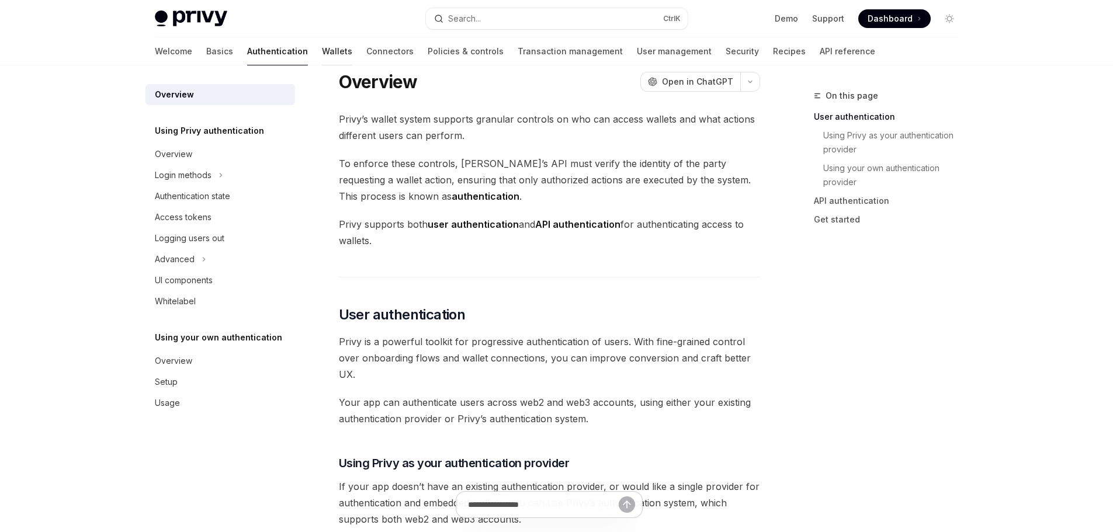
click at [322, 53] on link "Wallets" at bounding box center [337, 51] width 30 height 28
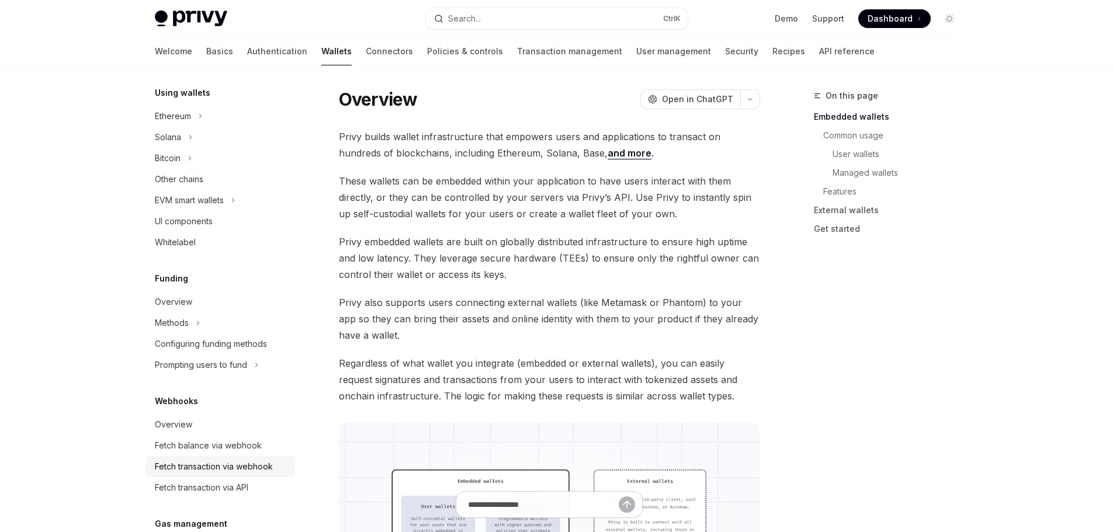
scroll to position [175, 0]
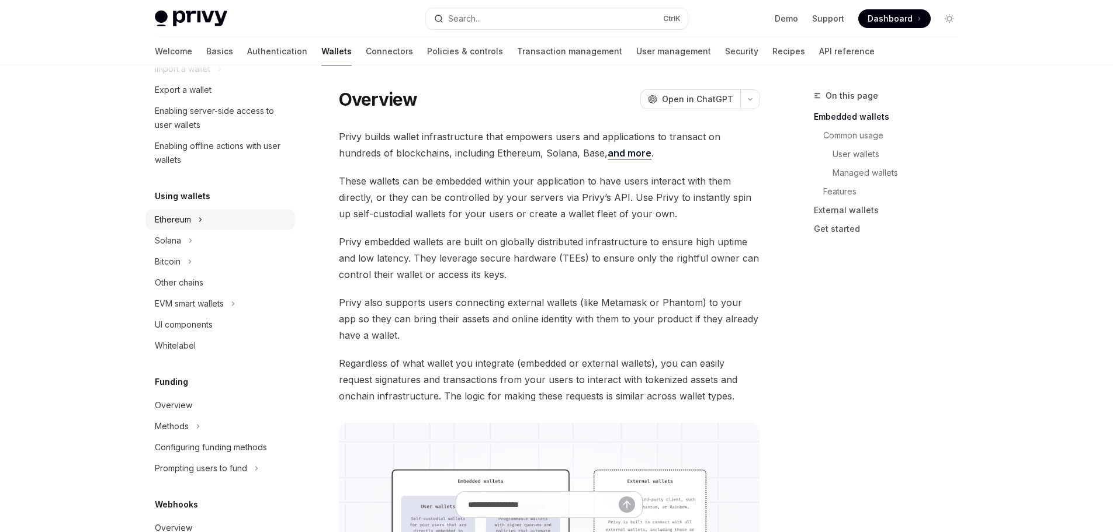
click at [210, 212] on div "Ethereum" at bounding box center [220, 219] width 150 height 21
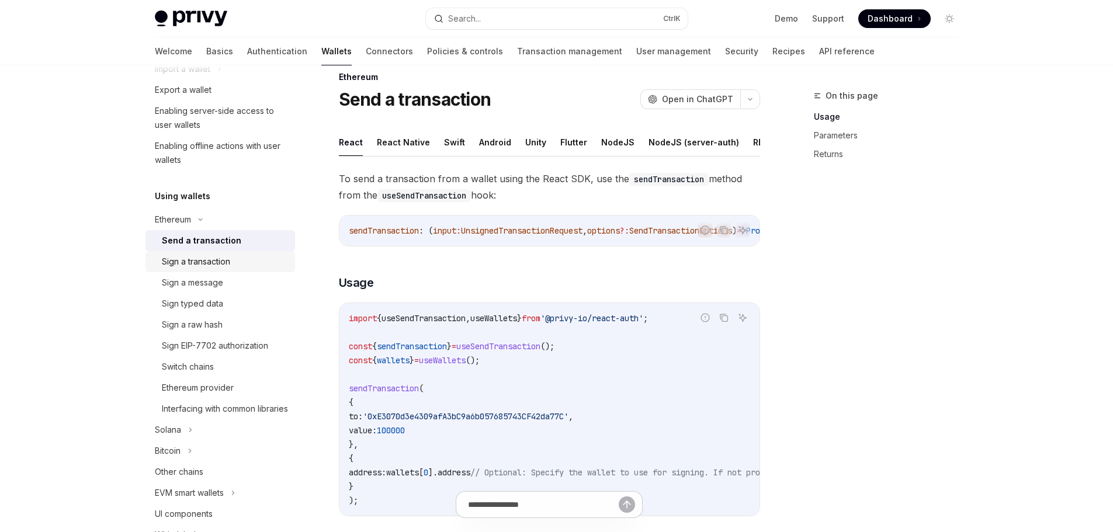
scroll to position [117, 0]
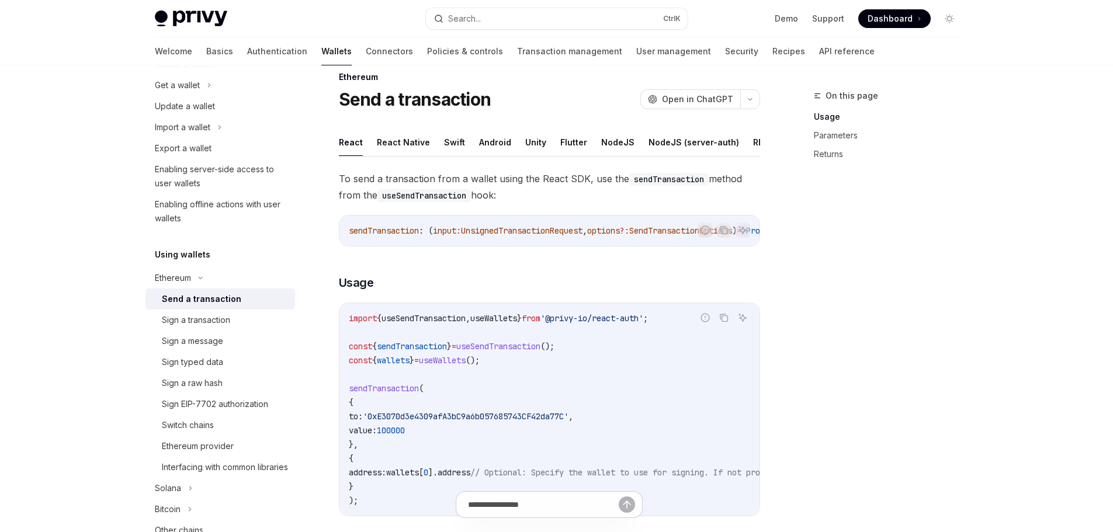
click at [235, 300] on div "Send a transaction" at bounding box center [201, 299] width 79 height 14
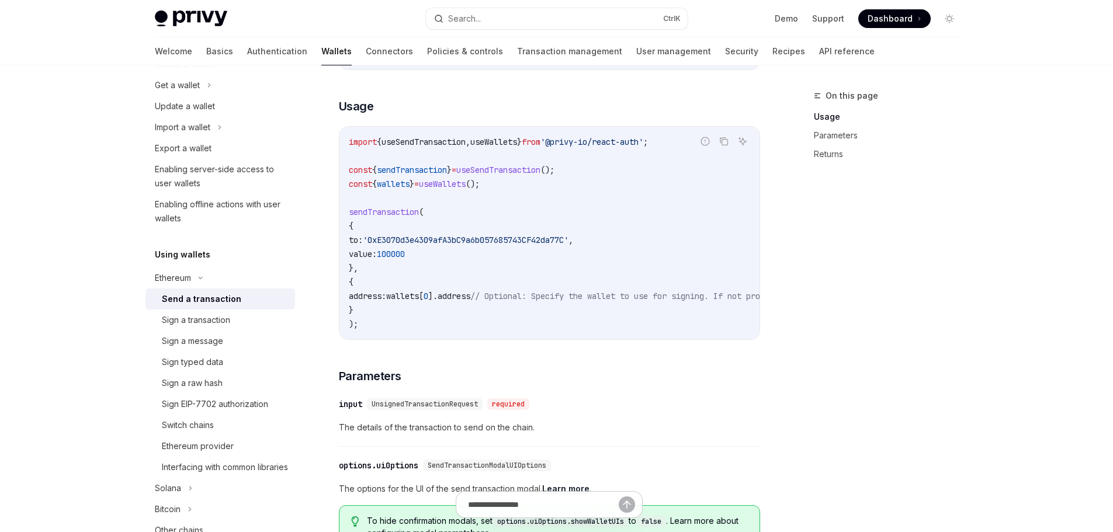
scroll to position [194, 0]
click at [244, 320] on div "Sign a transaction" at bounding box center [225, 320] width 126 height 14
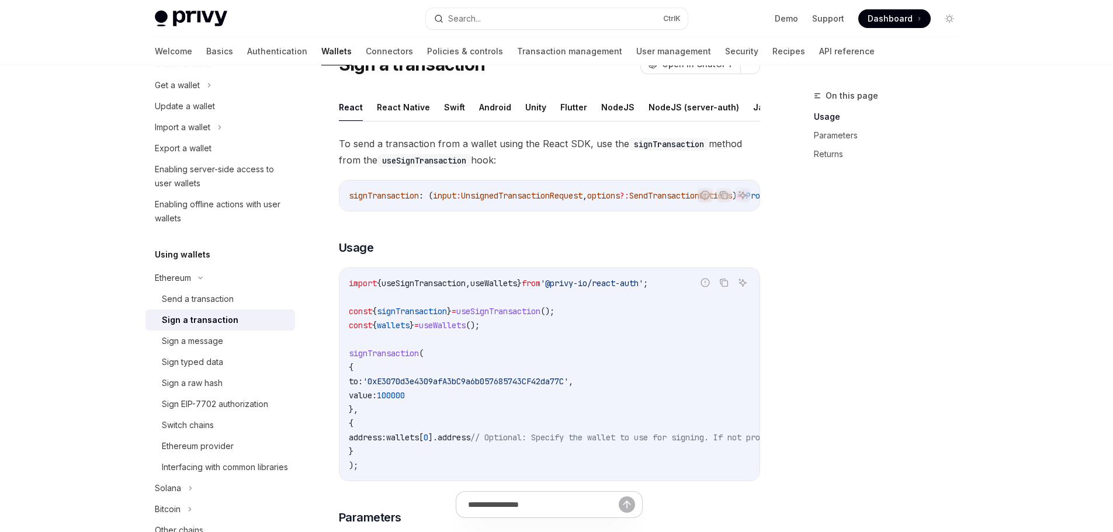
scroll to position [117, 0]
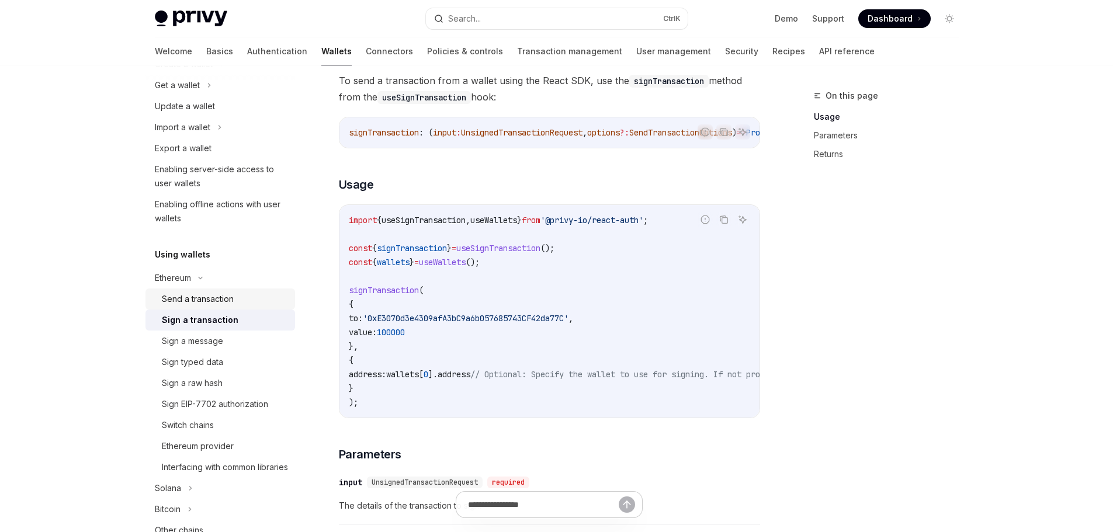
click at [237, 303] on div "Send a transaction" at bounding box center [225, 299] width 126 height 14
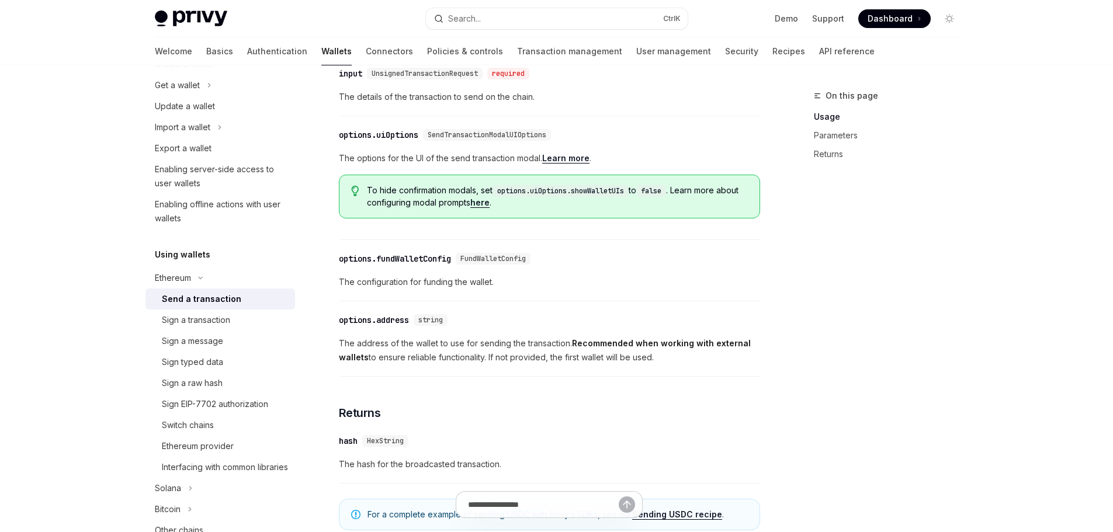
scroll to position [175, 0]
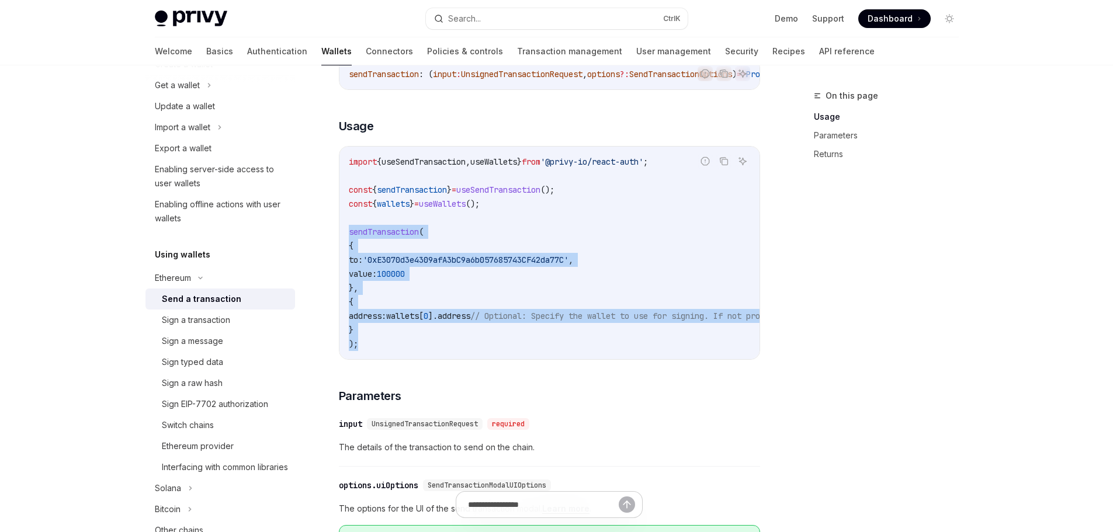
drag, startPoint x: 357, startPoint y: 356, endPoint x: 350, endPoint y: 250, distance: 106.0
click at [350, 250] on code "import { useSendTransaction , useWallets } from '@privy-io/react-auth' ; const …" at bounding box center [655, 253] width 612 height 196
copy code "sendTransaction ( { to: '0xE3070d3e4309afA3bC9a6b057685743CF42da77C' , value: 1…"
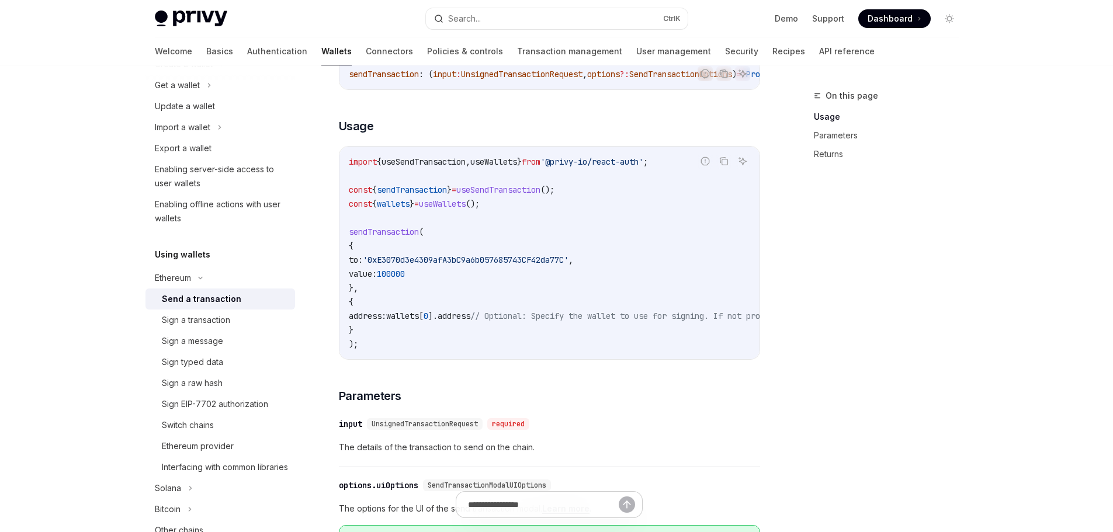
click at [989, 338] on div "Privy Docs home page Search... Ctrl K Demo Support Dashboard Dashboard Search..…" at bounding box center [556, 447] width 1113 height 1245
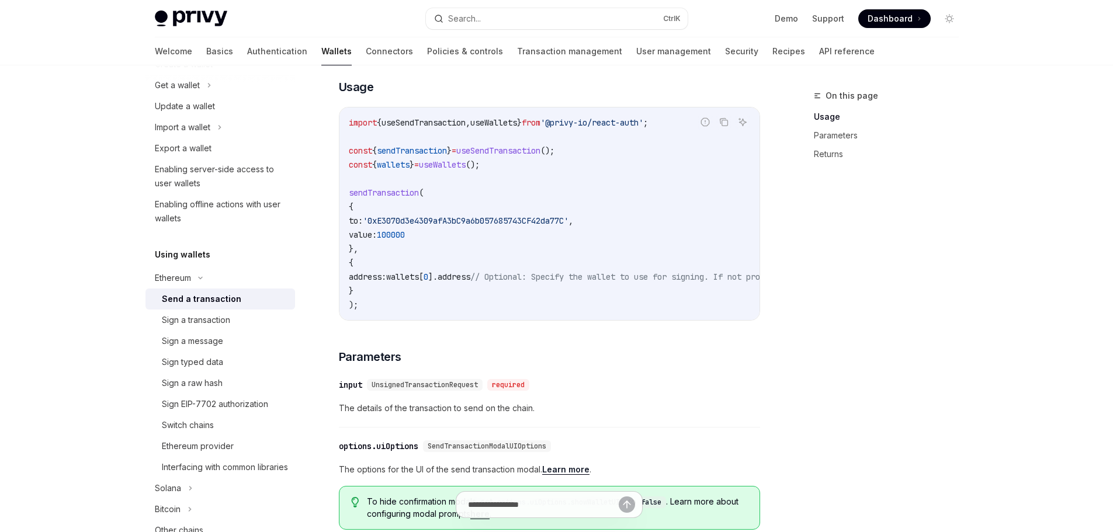
scroll to position [234, 0]
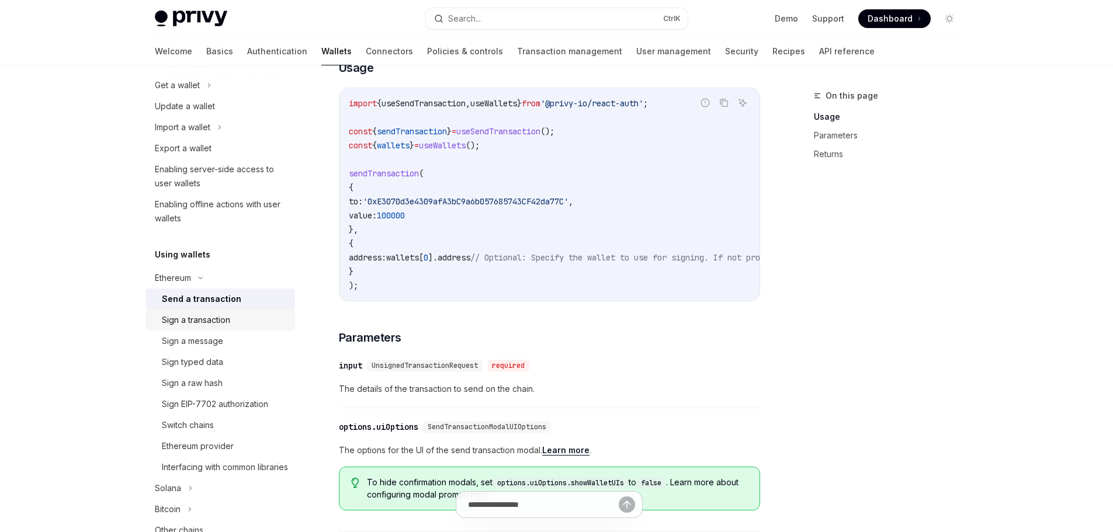
click at [194, 316] on div "Sign a transaction" at bounding box center [196, 320] width 68 height 14
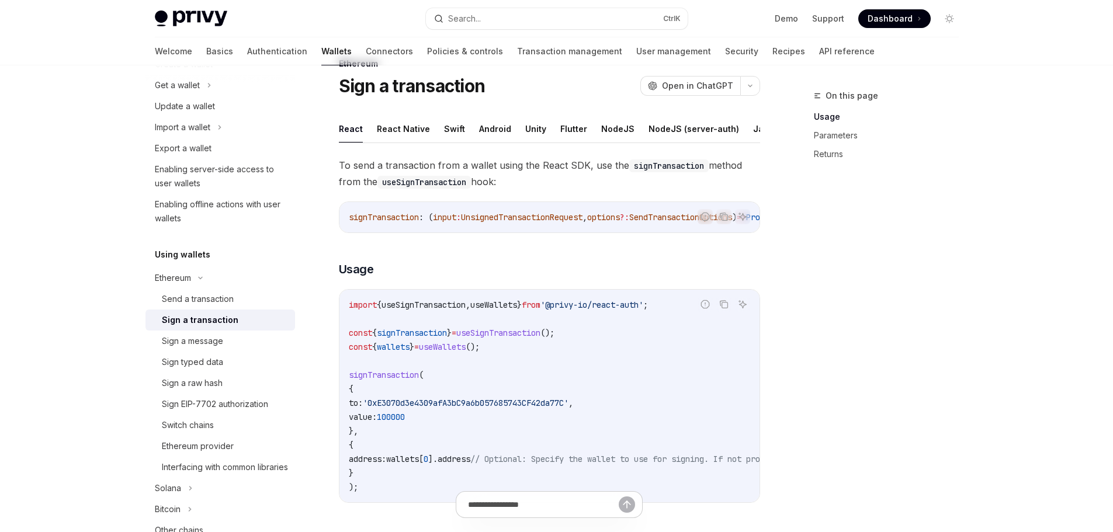
scroll to position [58, 0]
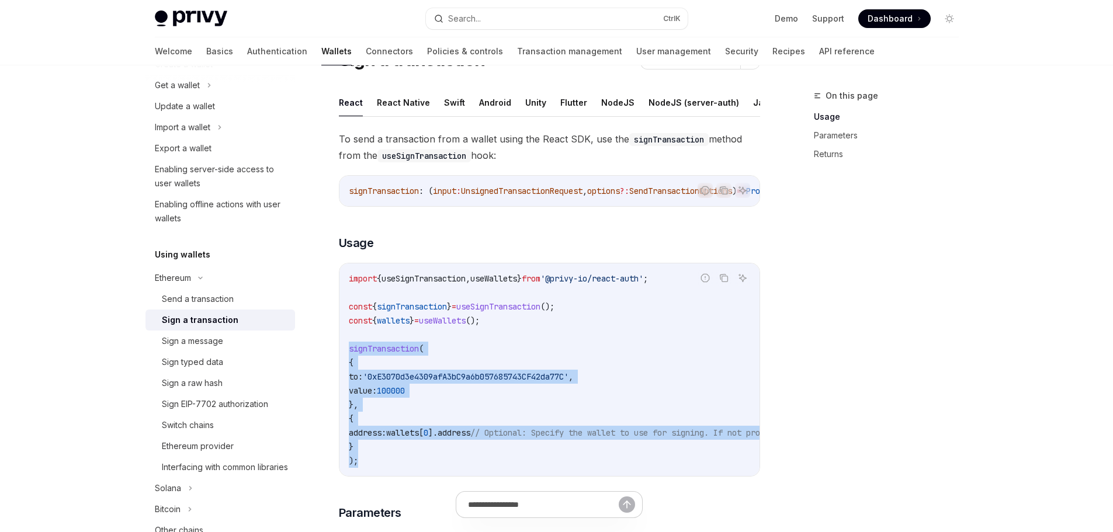
drag, startPoint x: 369, startPoint y: 477, endPoint x: 349, endPoint y: 363, distance: 116.3
click at [349, 363] on code "import { useSignTransaction , useWallets } from '@privy-io/react-auth' ; const …" at bounding box center [655, 370] width 612 height 196
copy code "signTransaction ( { to: '0xE3070d3e4309afA3bC9a6b057685743CF42da77C' , value: 1…"
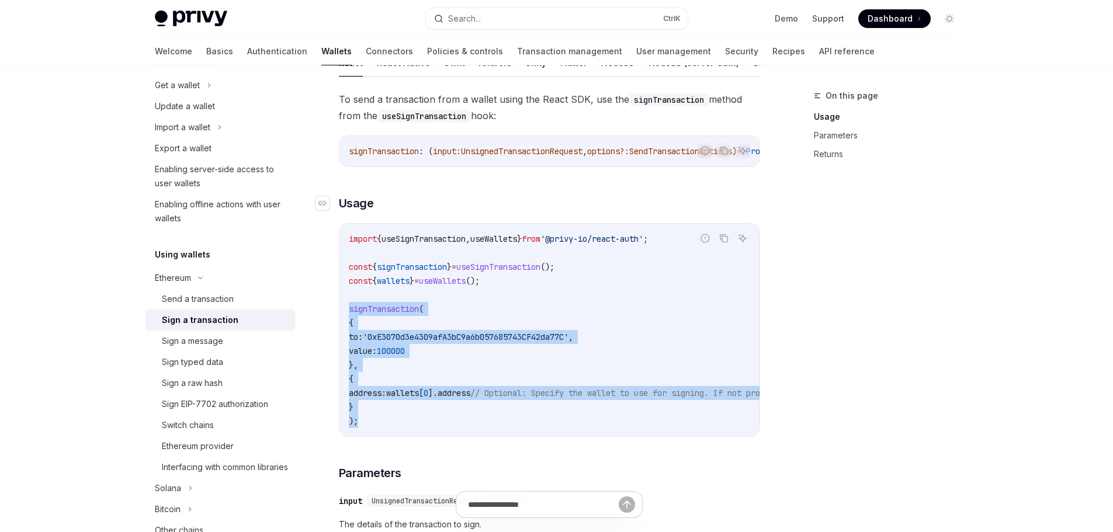
scroll to position [117, 0]
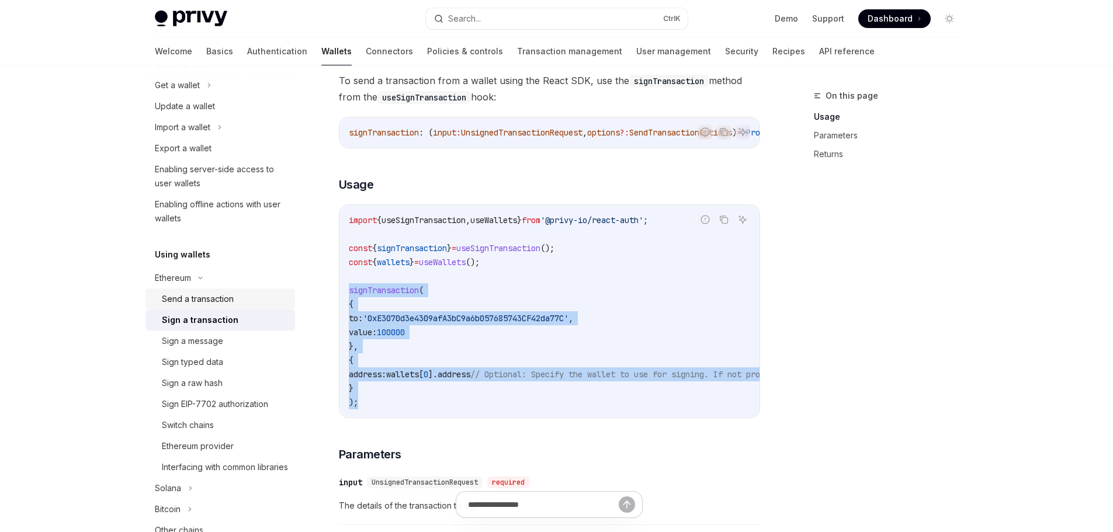
click at [185, 300] on div "Send a transaction" at bounding box center [198, 299] width 72 height 14
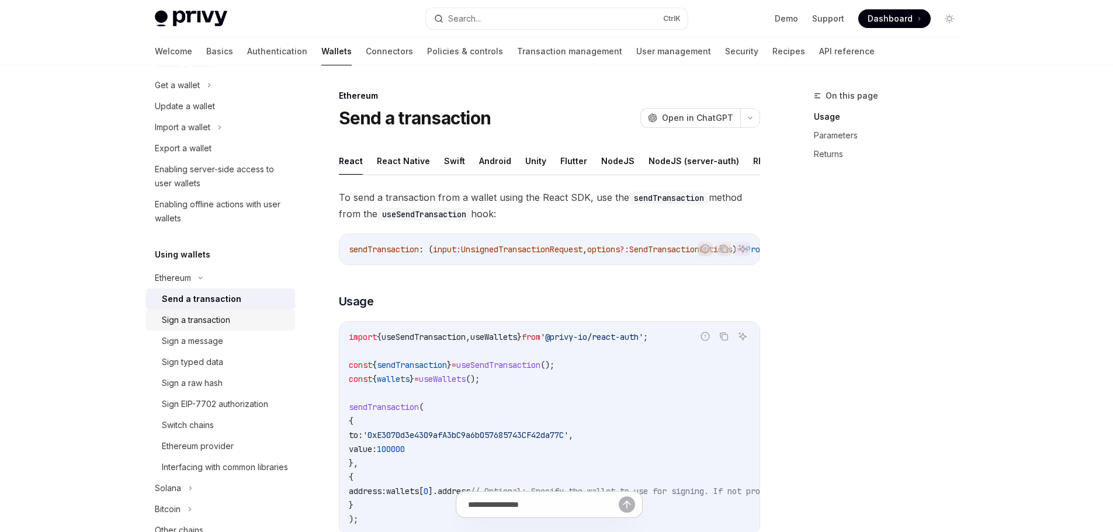
click at [206, 319] on div "Sign a transaction" at bounding box center [196, 320] width 68 height 14
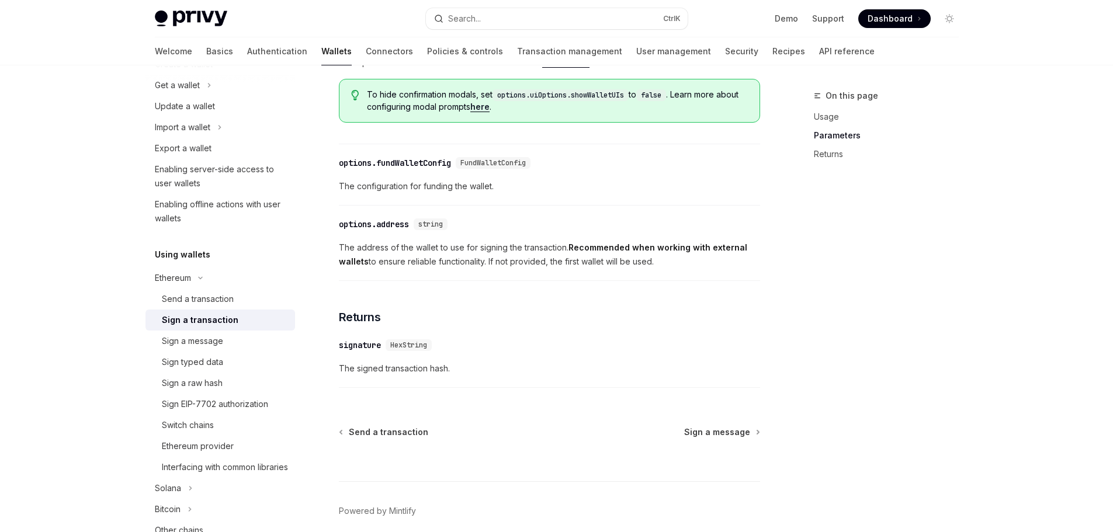
scroll to position [643, 0]
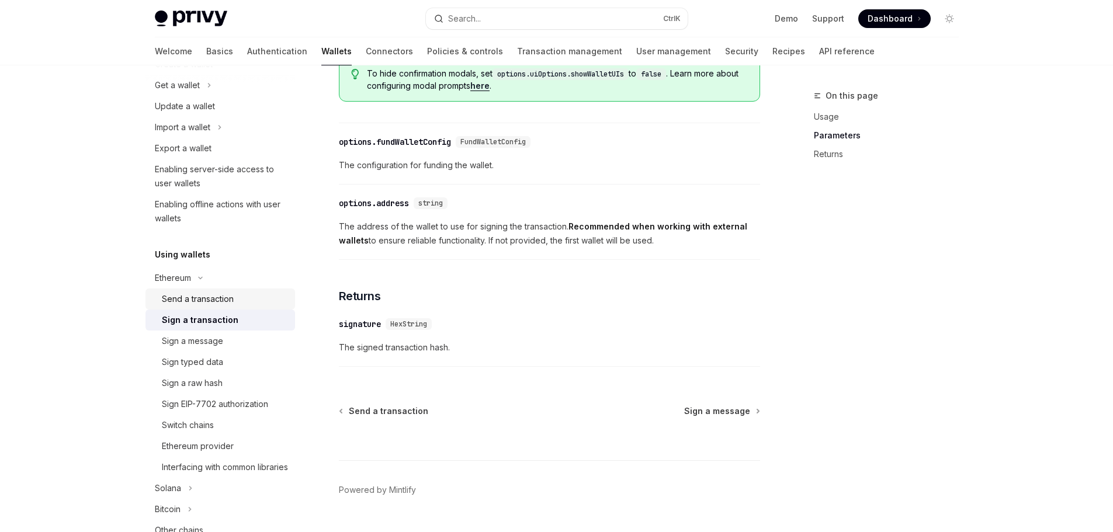
click at [240, 301] on div "Send a transaction" at bounding box center [225, 299] width 126 height 14
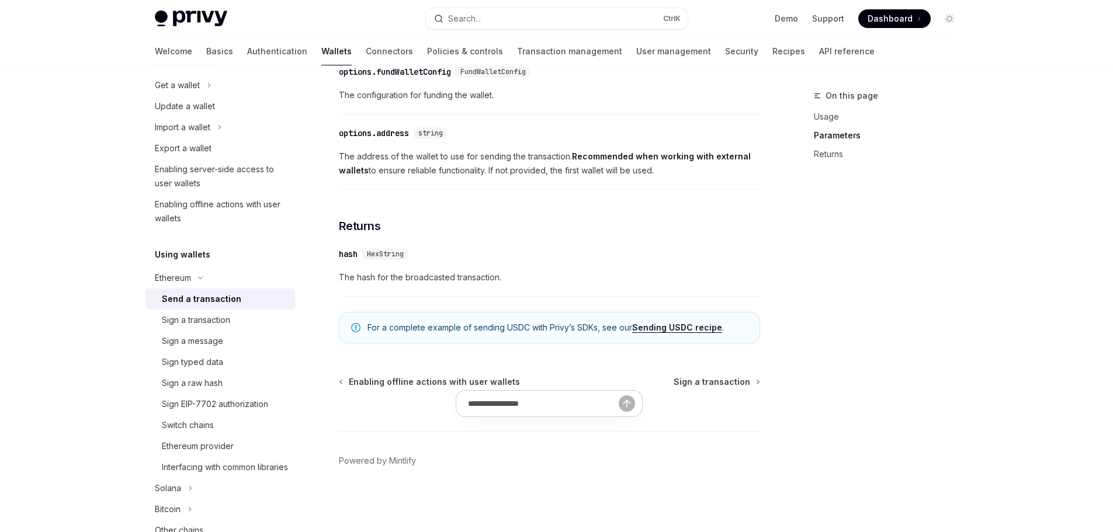
scroll to position [731, 0]
click at [238, 324] on div "Sign a transaction" at bounding box center [225, 320] width 126 height 14
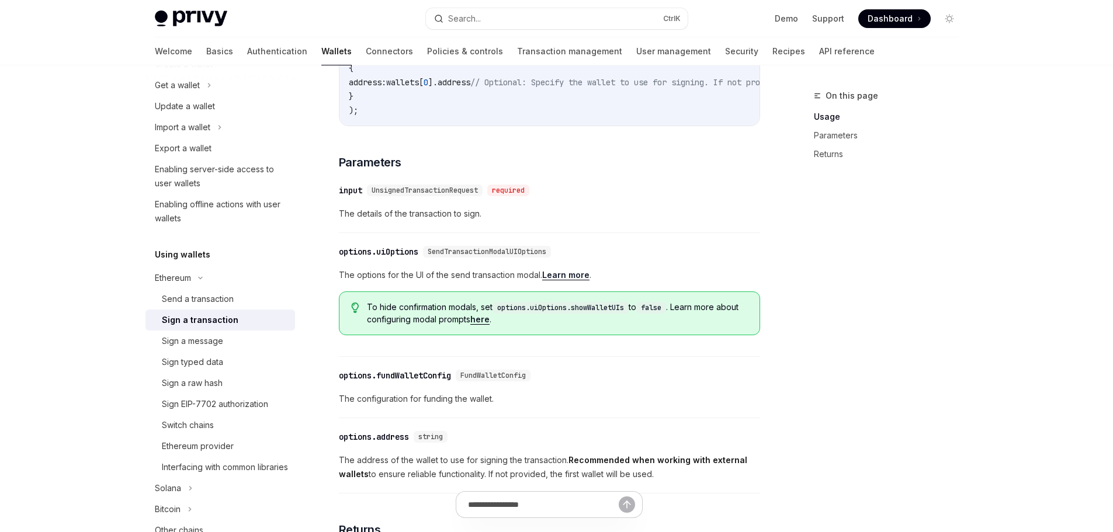
scroll to position [690, 0]
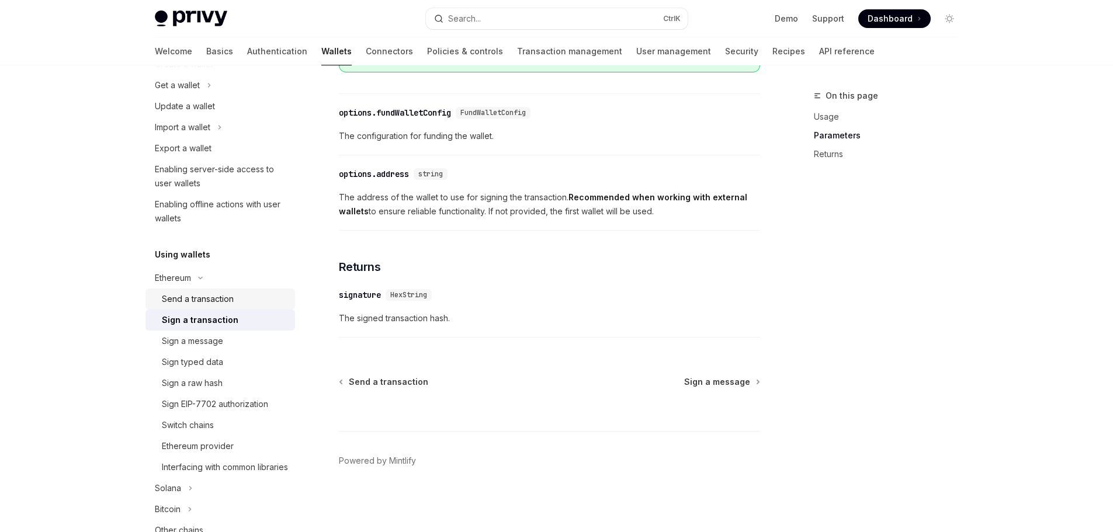
click at [203, 296] on div "Send a transaction" at bounding box center [198, 299] width 72 height 14
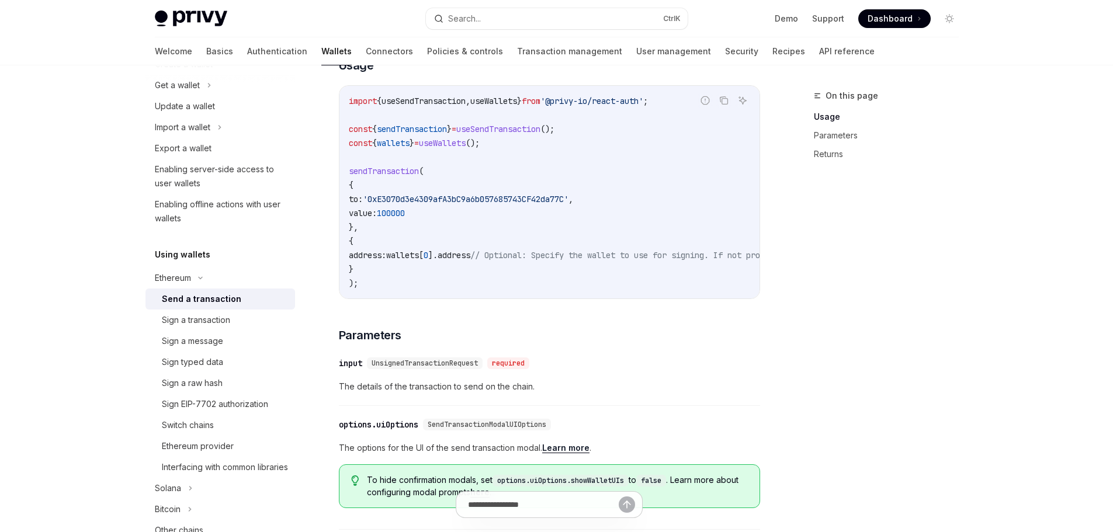
scroll to position [147, 0]
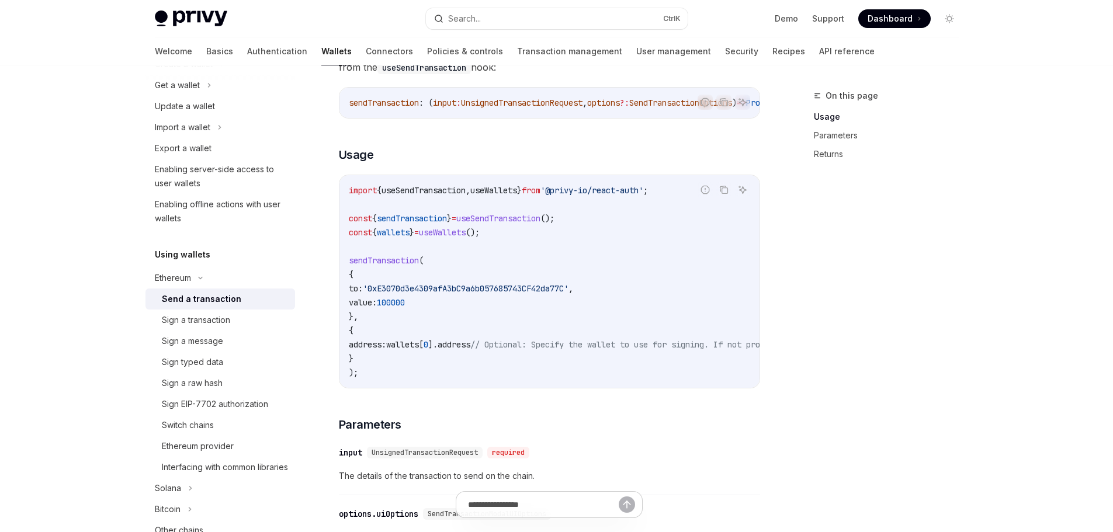
click at [363, 294] on span "to:" at bounding box center [356, 288] width 14 height 11
click at [374, 308] on span "value:" at bounding box center [363, 302] width 28 height 11
click at [386, 350] on span "address:" at bounding box center [367, 344] width 37 height 11
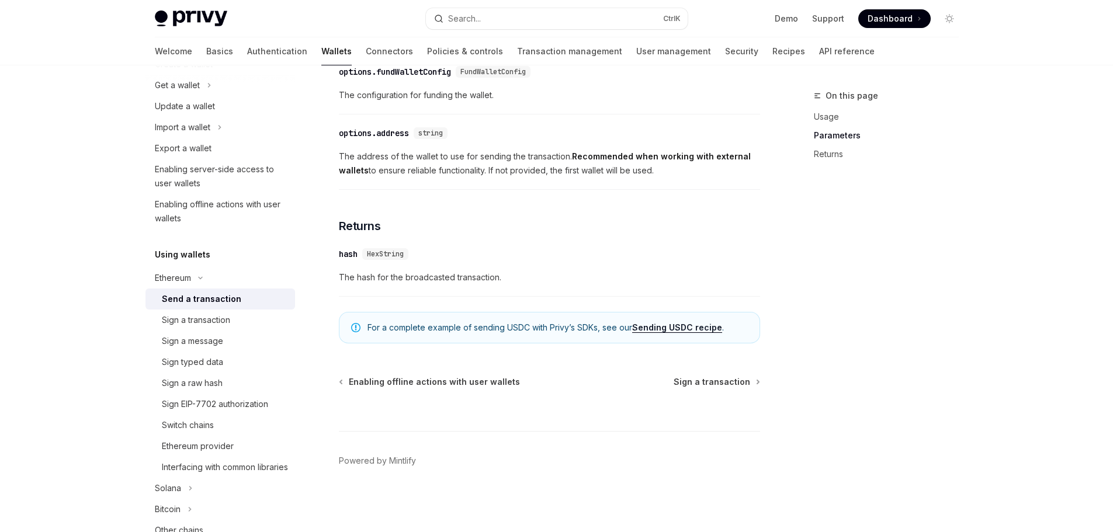
scroll to position [731, 0]
click at [187, 321] on div "Sign a transaction" at bounding box center [196, 320] width 68 height 14
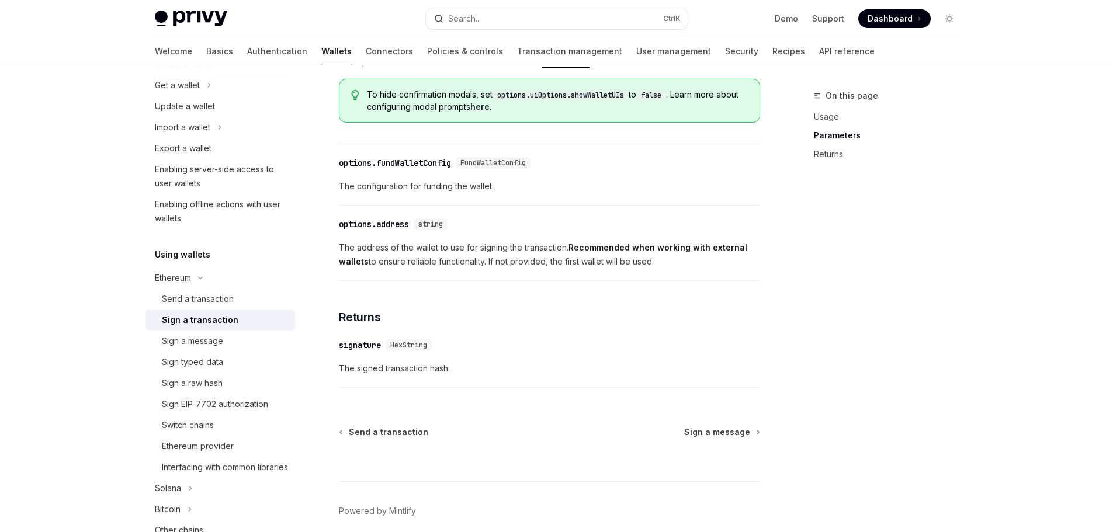
scroll to position [643, 0]
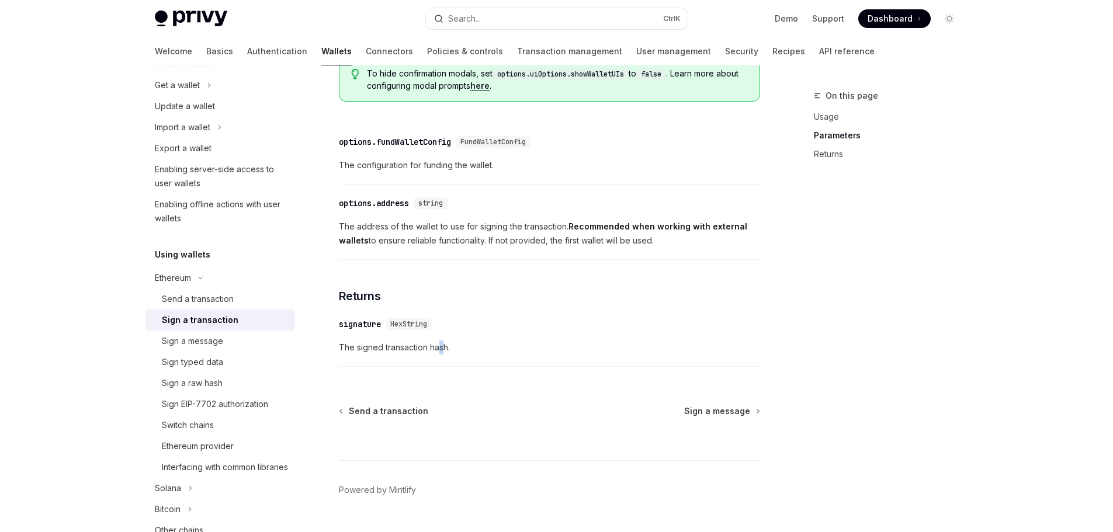
click at [443, 355] on span "The signed transaction hash." at bounding box center [549, 348] width 421 height 14
drag, startPoint x: 450, startPoint y: 366, endPoint x: 383, endPoint y: 363, distance: 67.2
click at [383, 355] on span "The signed transaction hash." at bounding box center [549, 348] width 421 height 14
click at [490, 355] on span "The signed transaction hash." at bounding box center [549, 348] width 421 height 14
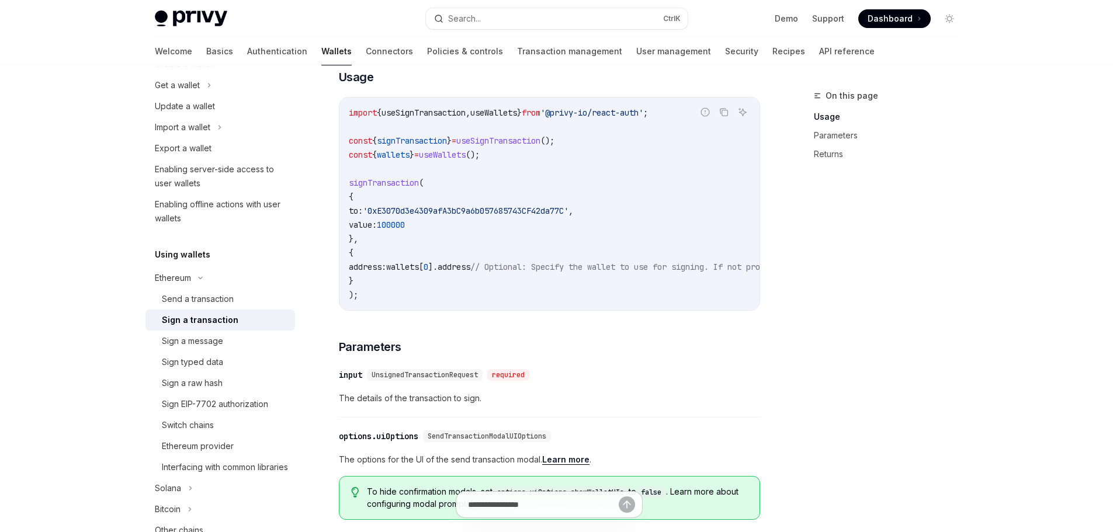
scroll to position [234, 0]
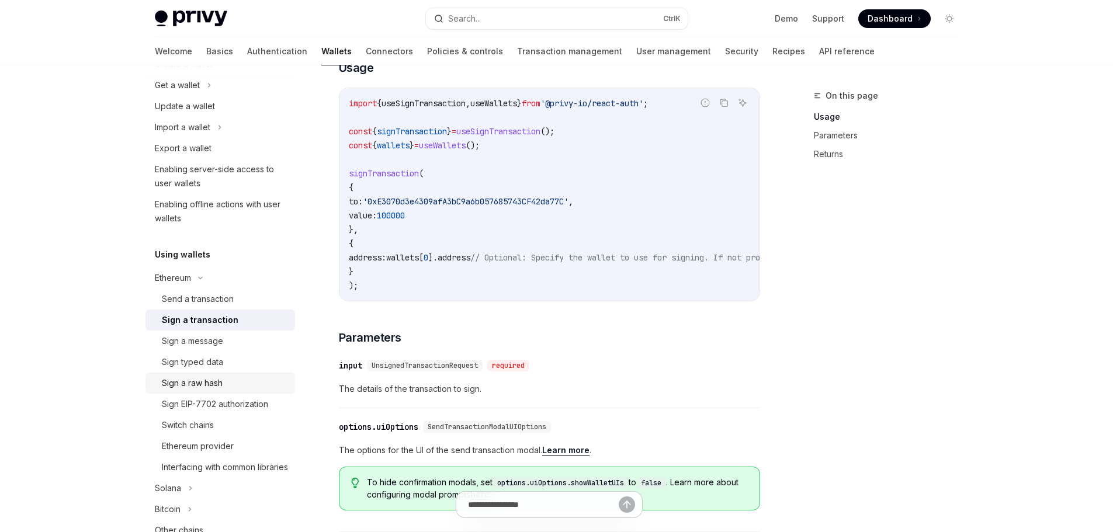
click at [253, 375] on link "Sign a raw hash" at bounding box center [220, 383] width 150 height 21
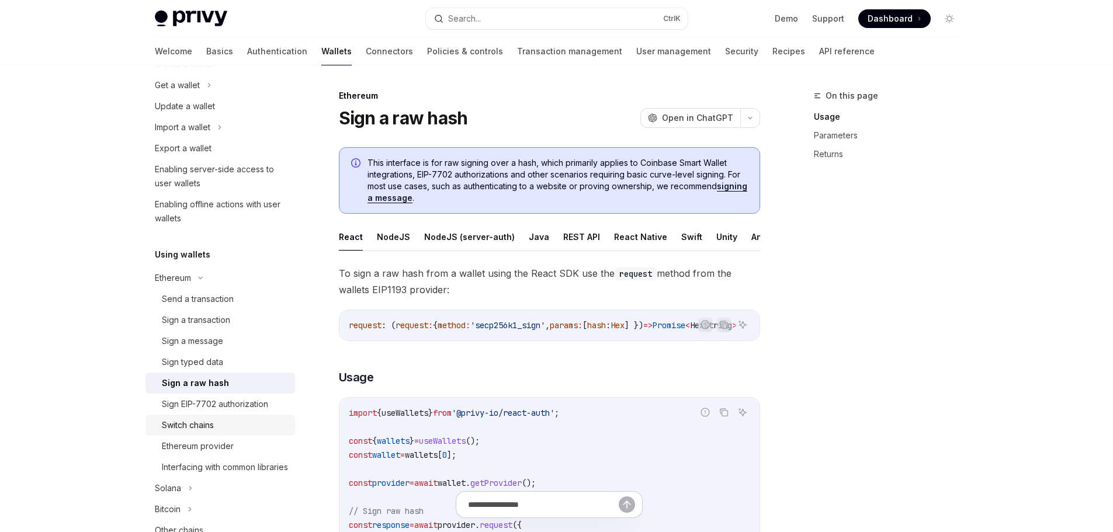
scroll to position [292, 0]
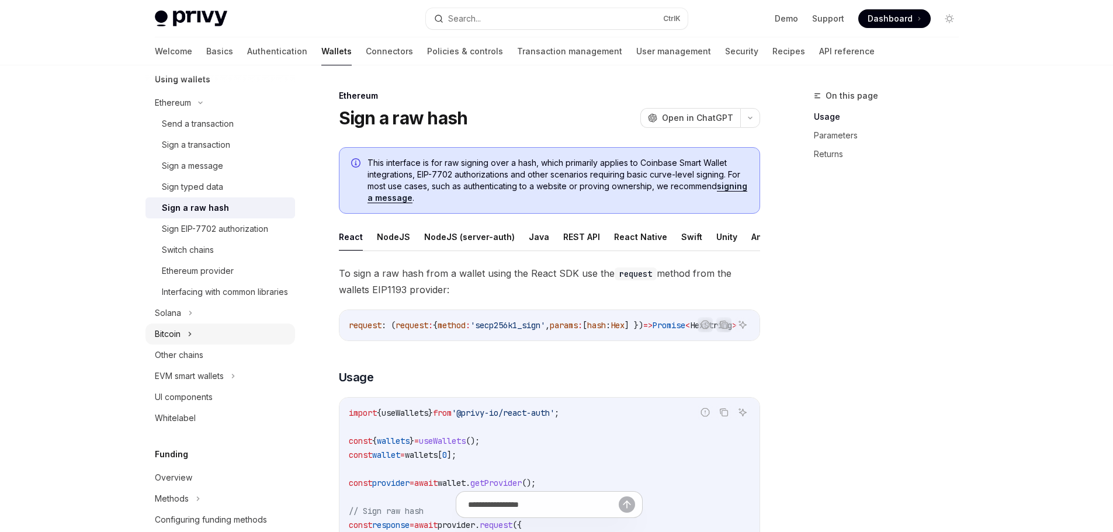
click at [219, 345] on div "Bitcoin" at bounding box center [220, 334] width 150 height 21
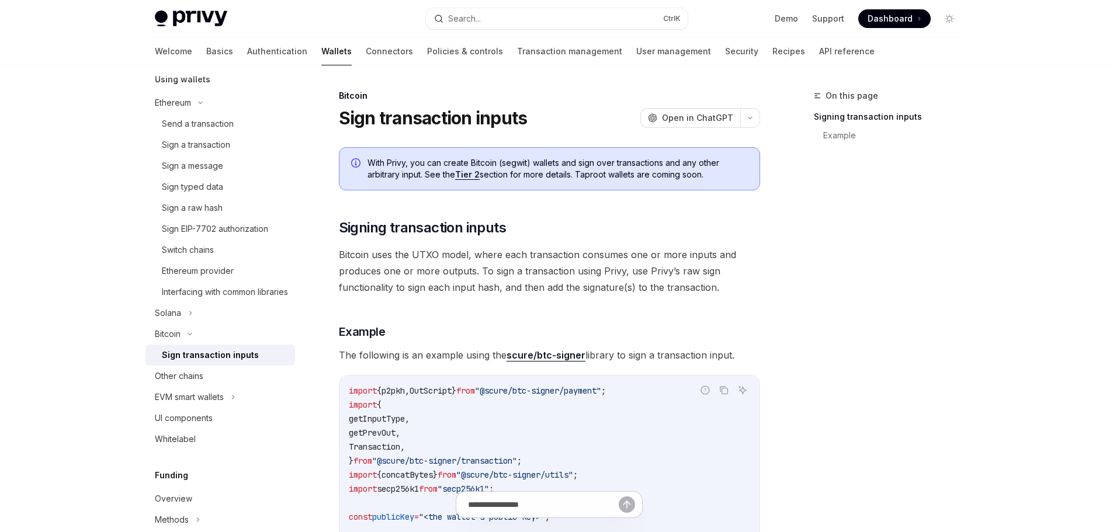
click at [227, 362] on div "Sign transaction inputs" at bounding box center [210, 355] width 97 height 14
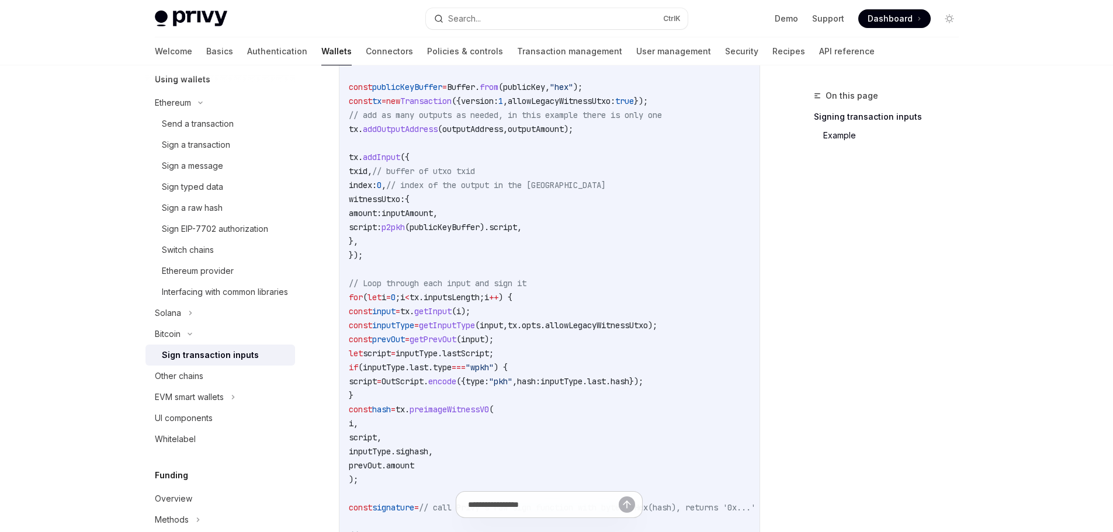
scroll to position [467, 0]
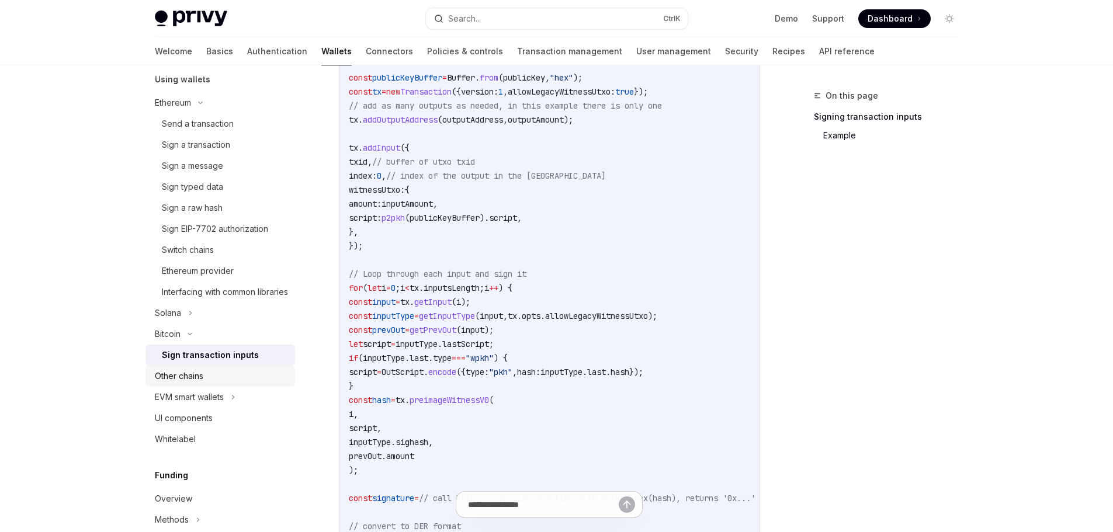
click at [200, 383] on div "Other chains" at bounding box center [179, 376] width 48 height 14
type textarea "*"
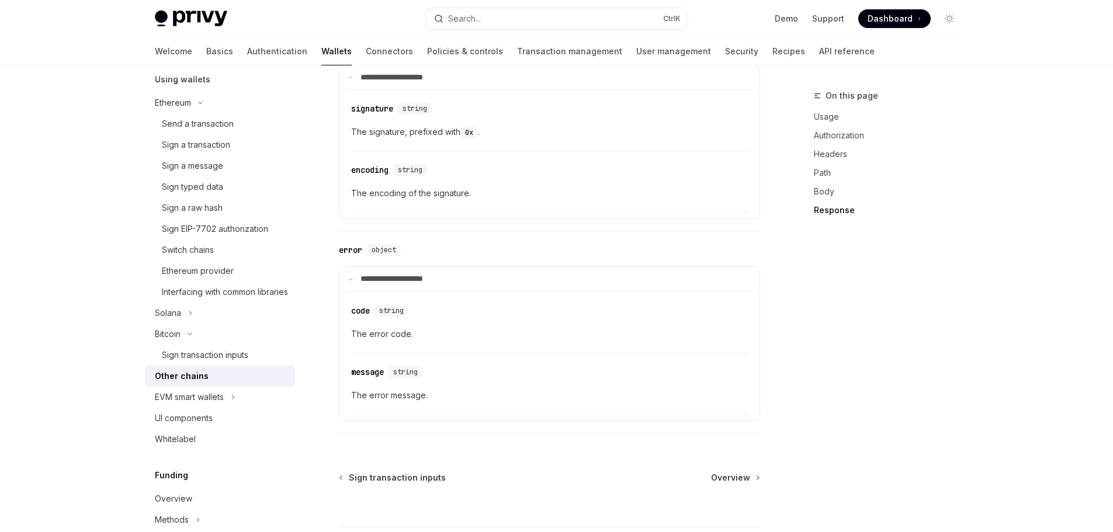
scroll to position [1344, 0]
